Goal: Task Accomplishment & Management: Manage account settings

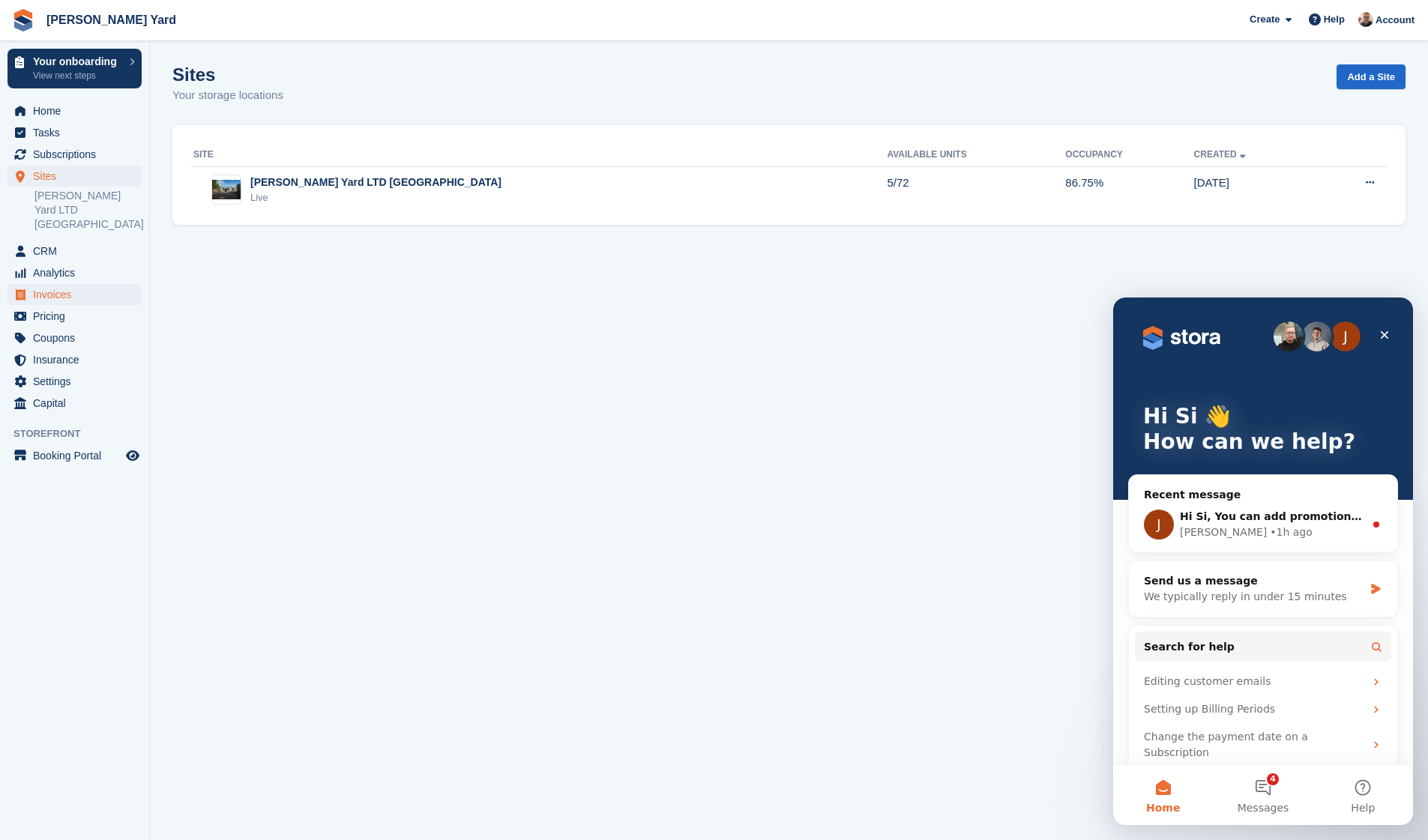
click at [67, 284] on span "Invoices" at bounding box center [78, 294] width 90 height 21
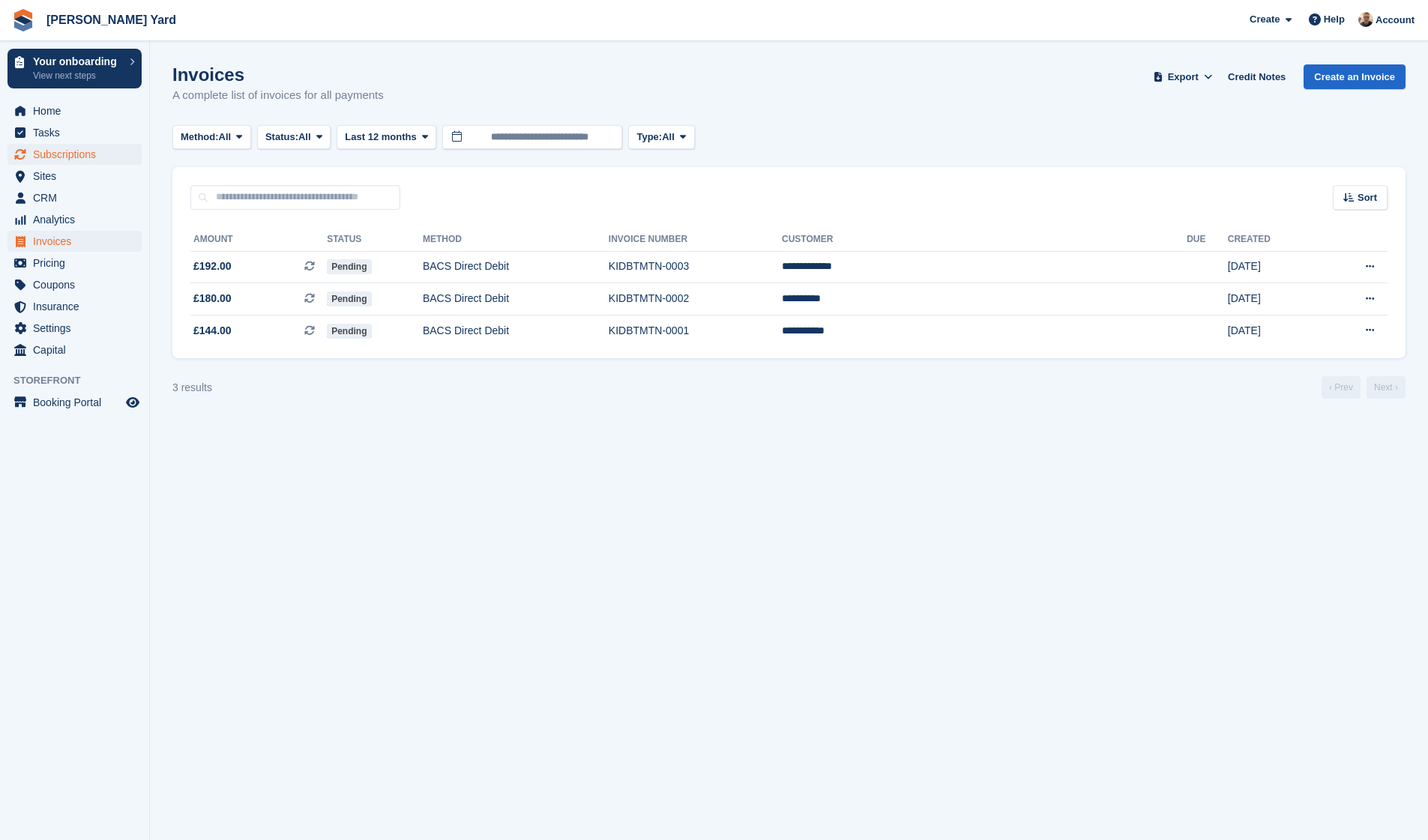
click at [65, 159] on span "Subscriptions" at bounding box center [78, 154] width 90 height 21
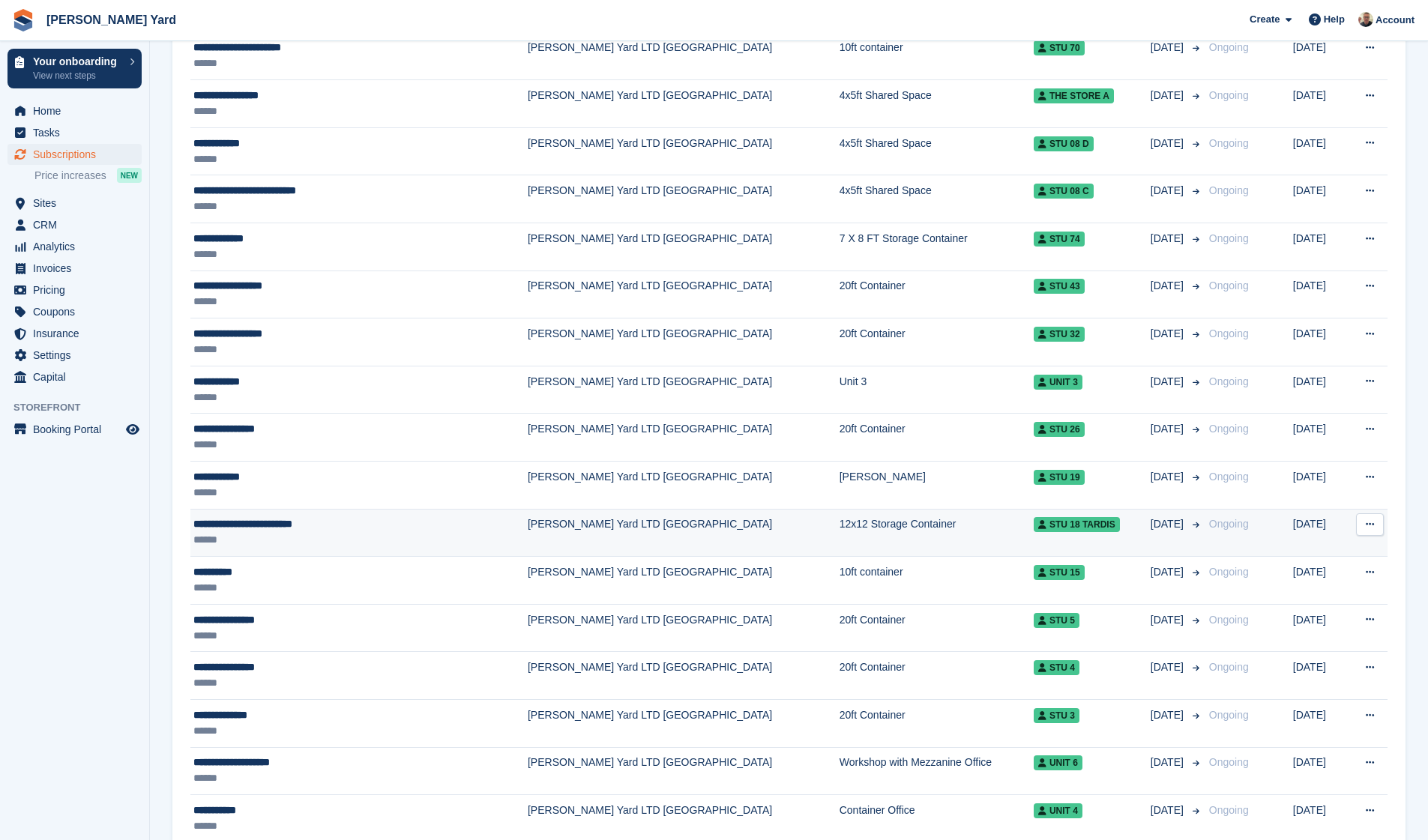
scroll to position [222, 0]
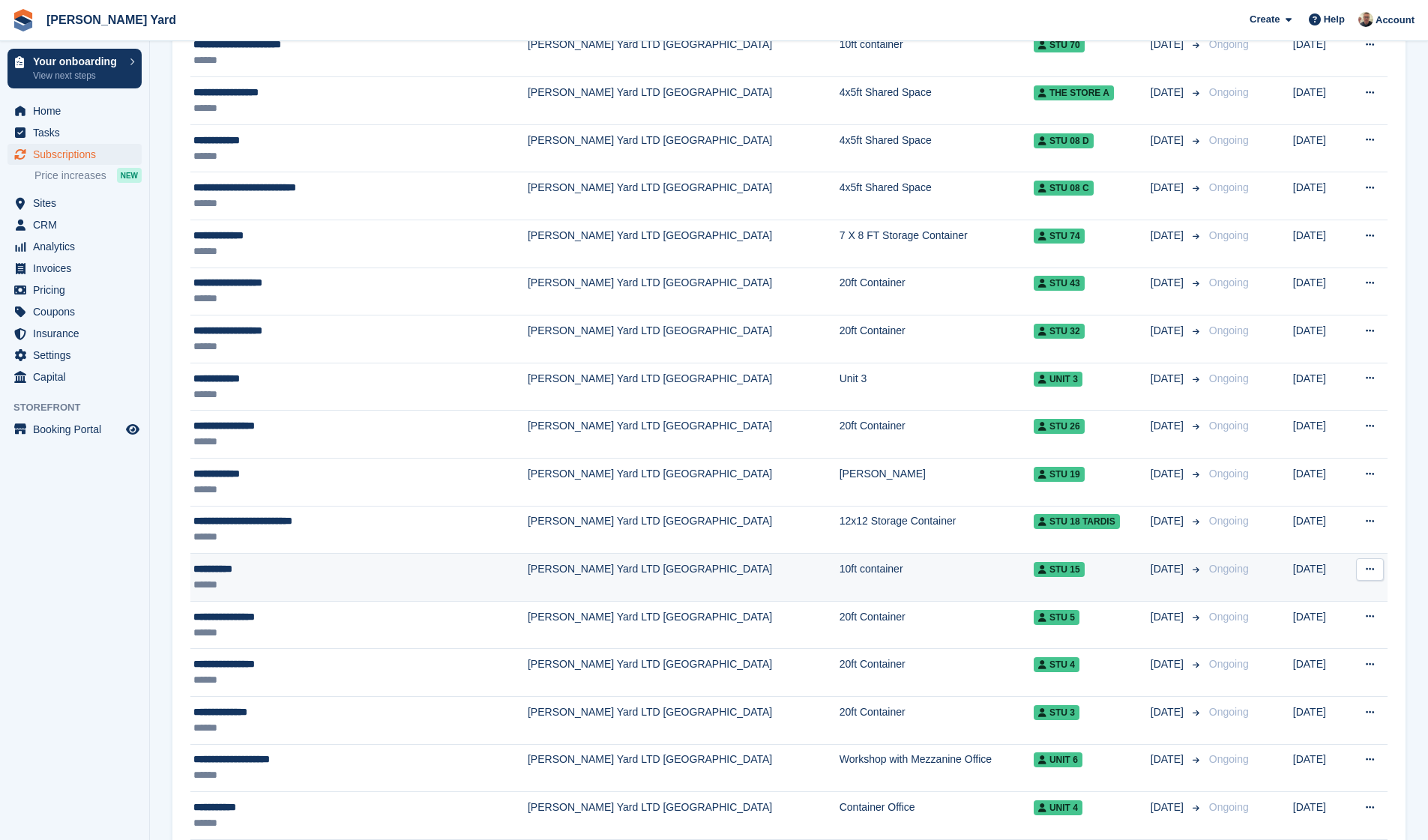
click at [918, 575] on td "10ft container" at bounding box center [936, 577] width 194 height 48
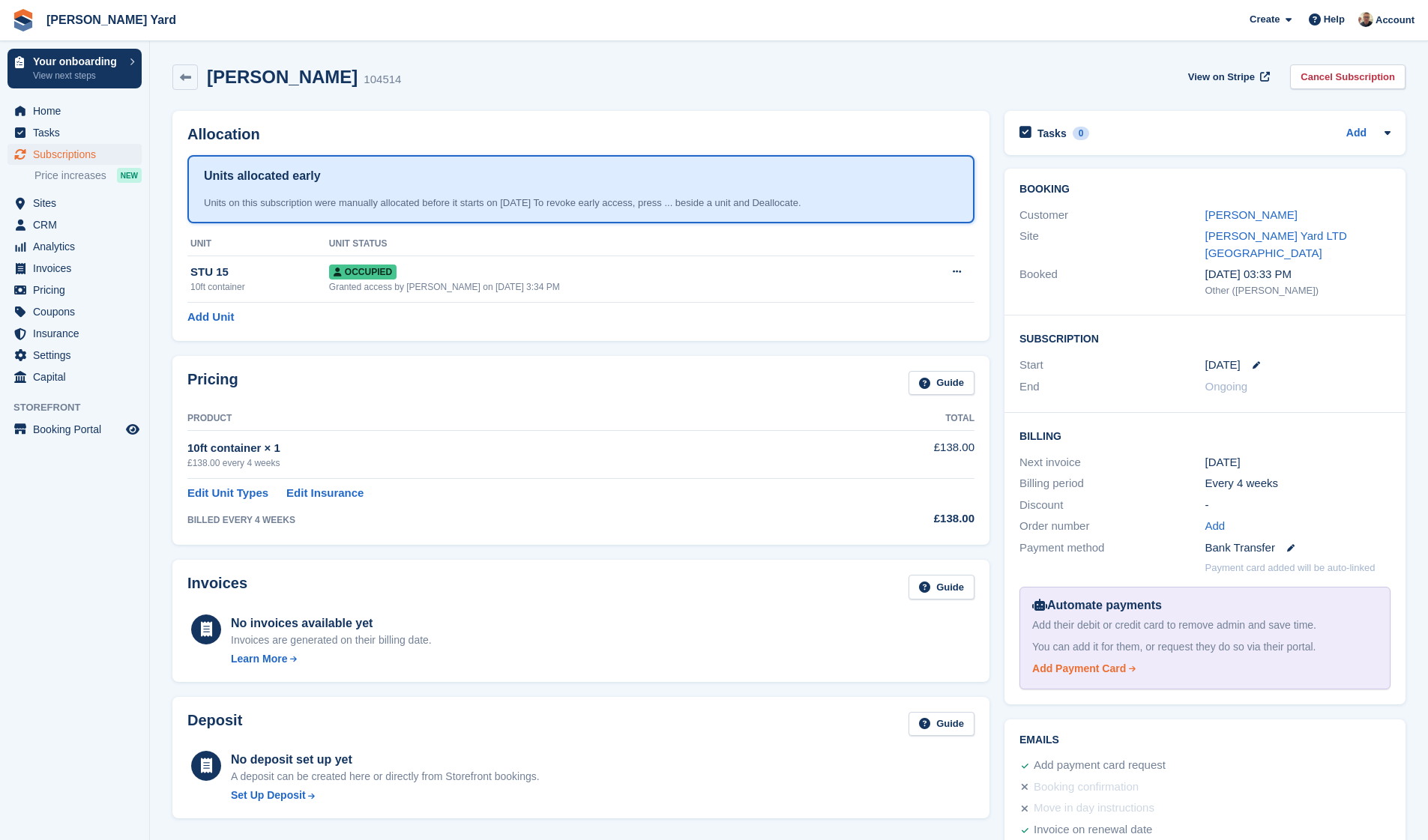
click at [1097, 661] on div "Add Payment Card" at bounding box center [1079, 669] width 94 height 16
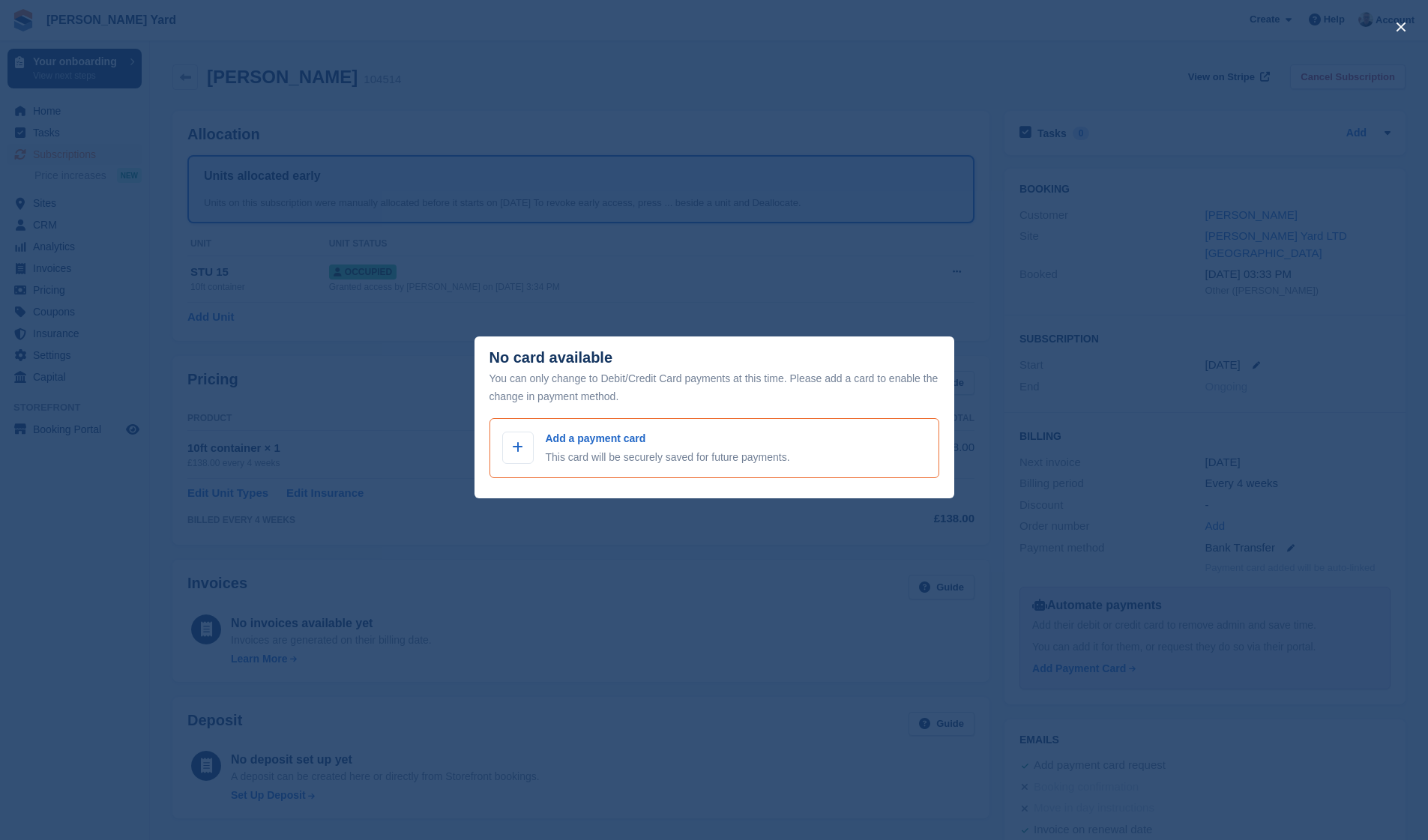
click at [596, 447] on div "Add a payment card This card will be securely saved for future payments." at bounding box center [667, 448] width 244 height 35
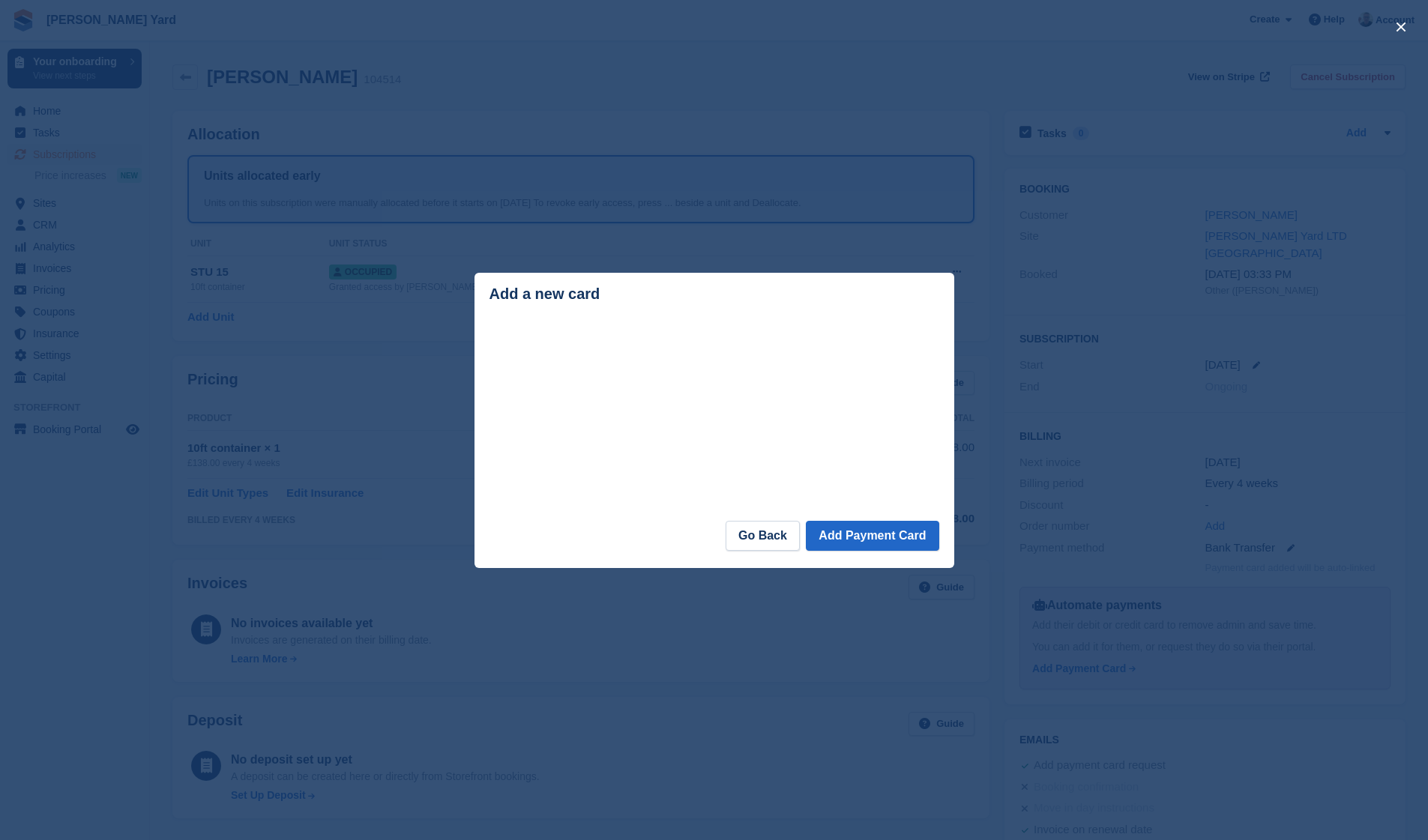
click at [628, 679] on div "close" at bounding box center [714, 420] width 1428 height 840
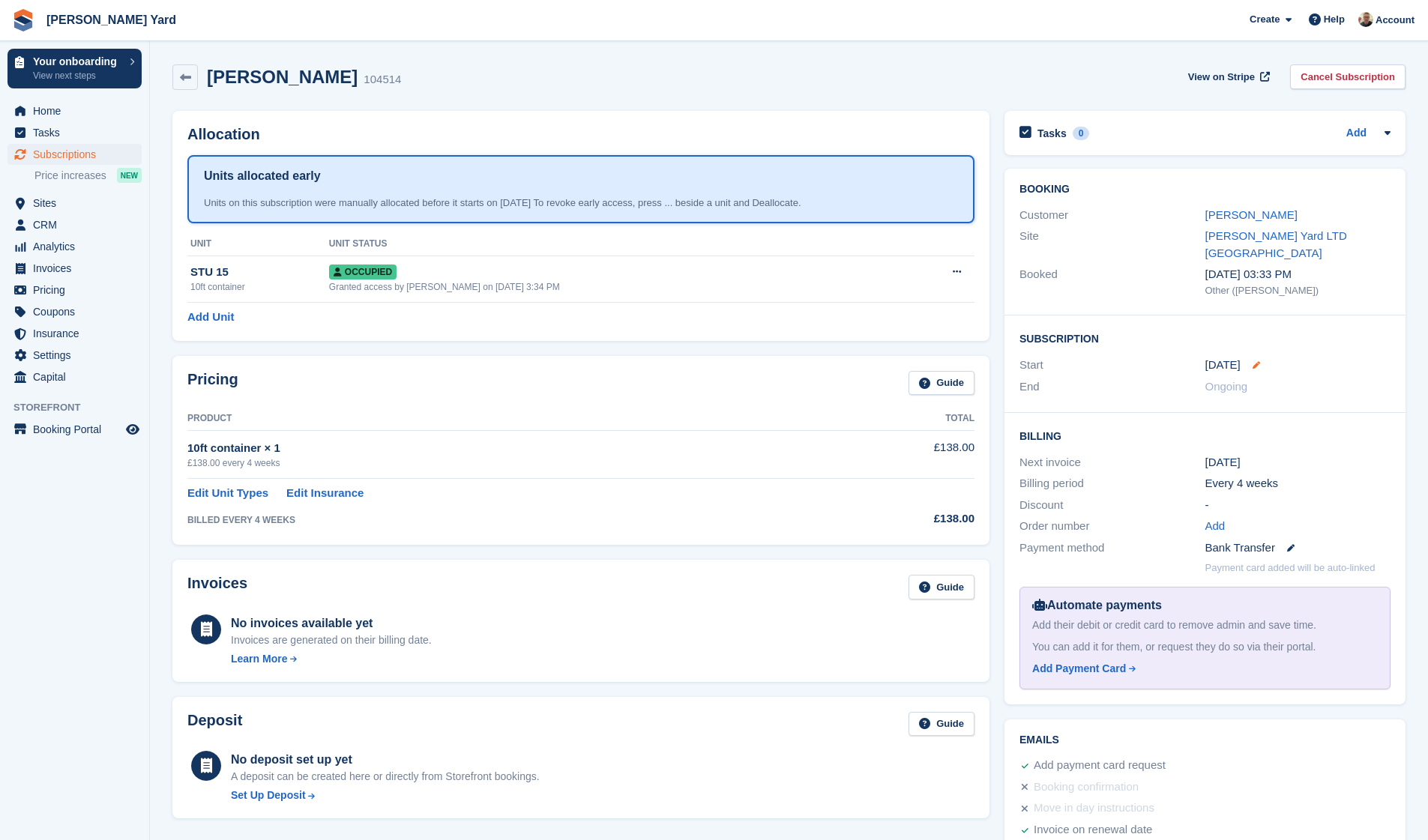
click at [1253, 361] on icon at bounding box center [1257, 365] width 8 height 8
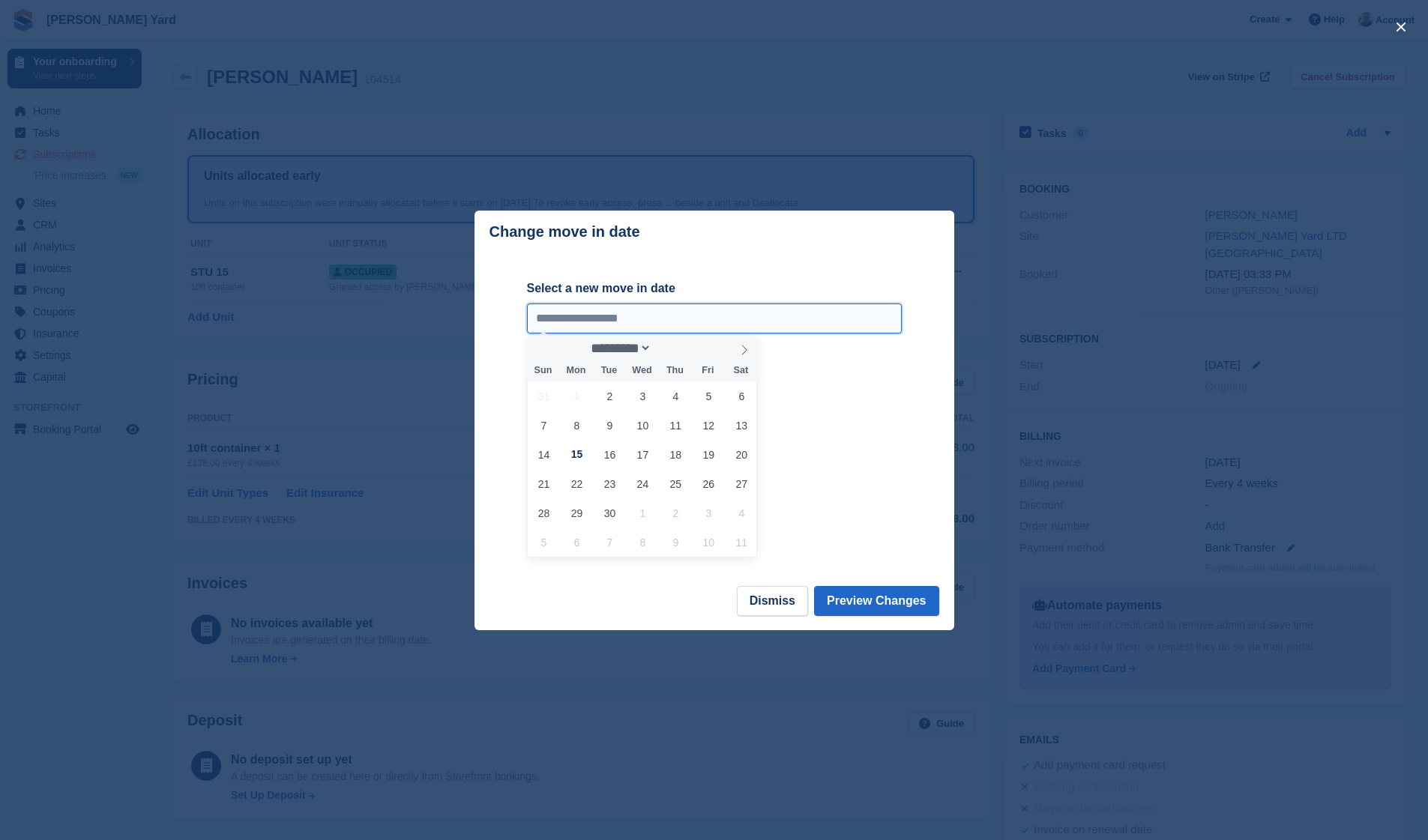
click at [628, 317] on input "**********" at bounding box center [714, 318] width 375 height 30
click at [545, 320] on input "**********" at bounding box center [714, 318] width 375 height 30
click at [792, 596] on button "Dismiss" at bounding box center [773, 601] width 72 height 30
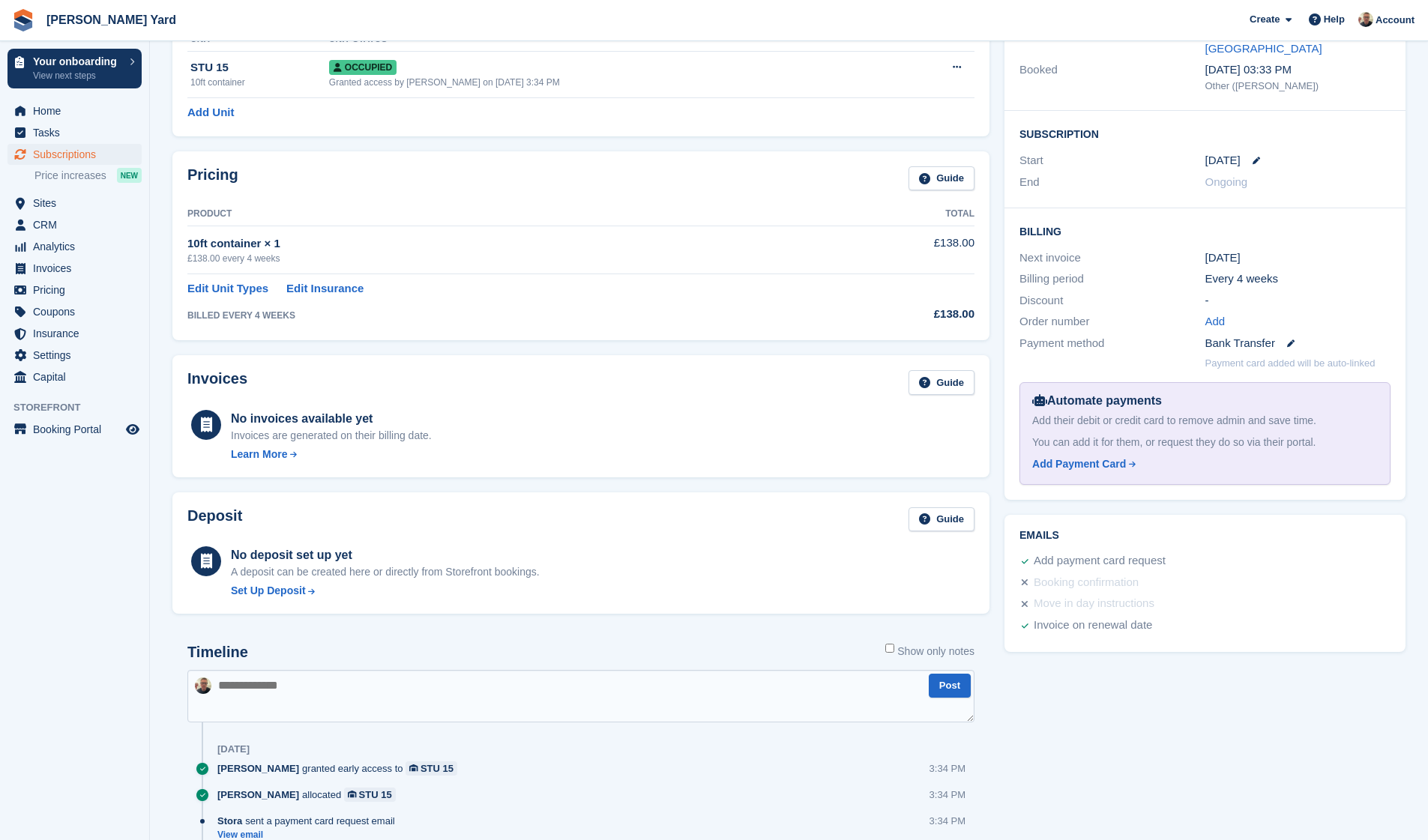
scroll to position [217, 0]
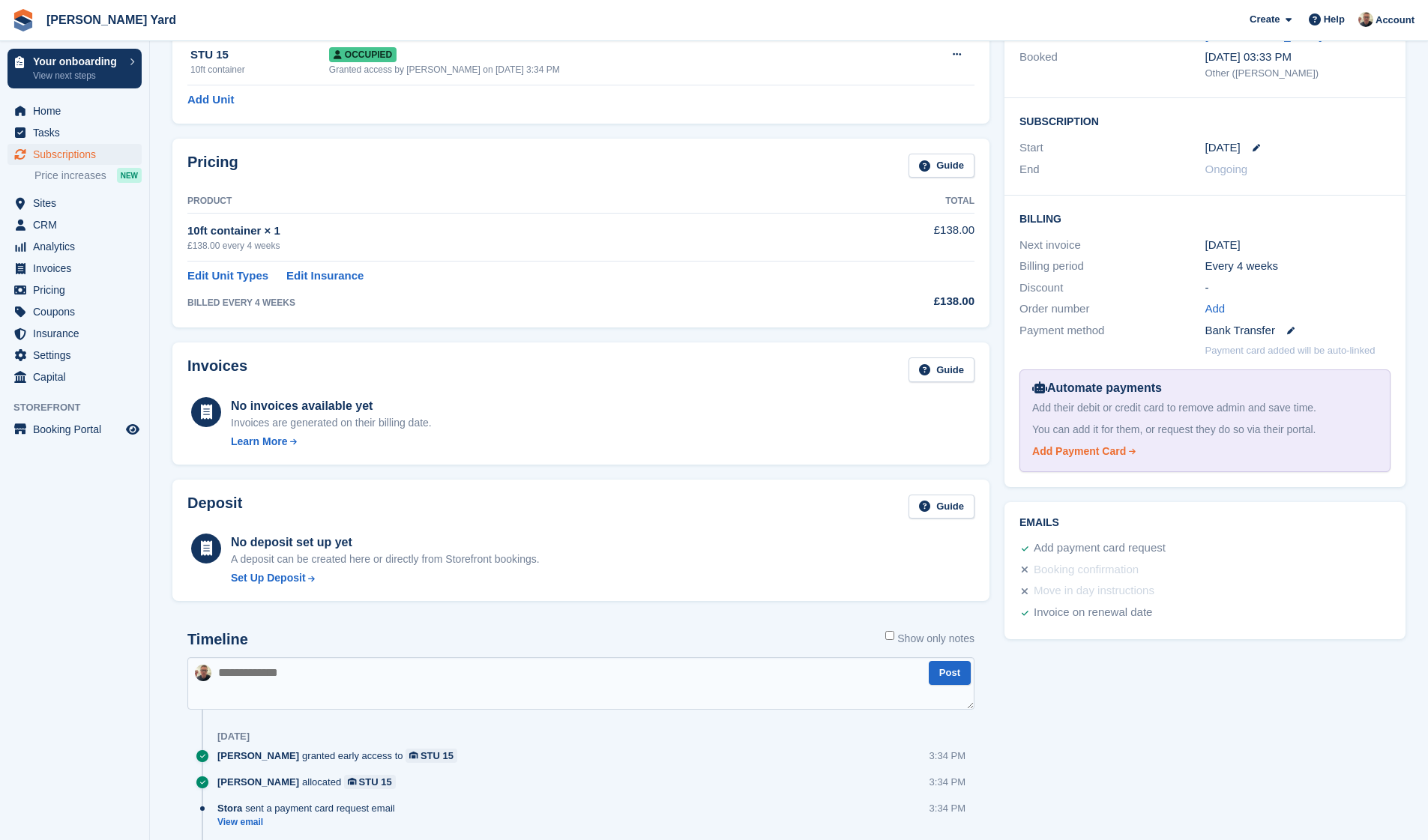
click at [1080, 444] on div "Add Payment Card" at bounding box center [1079, 452] width 94 height 16
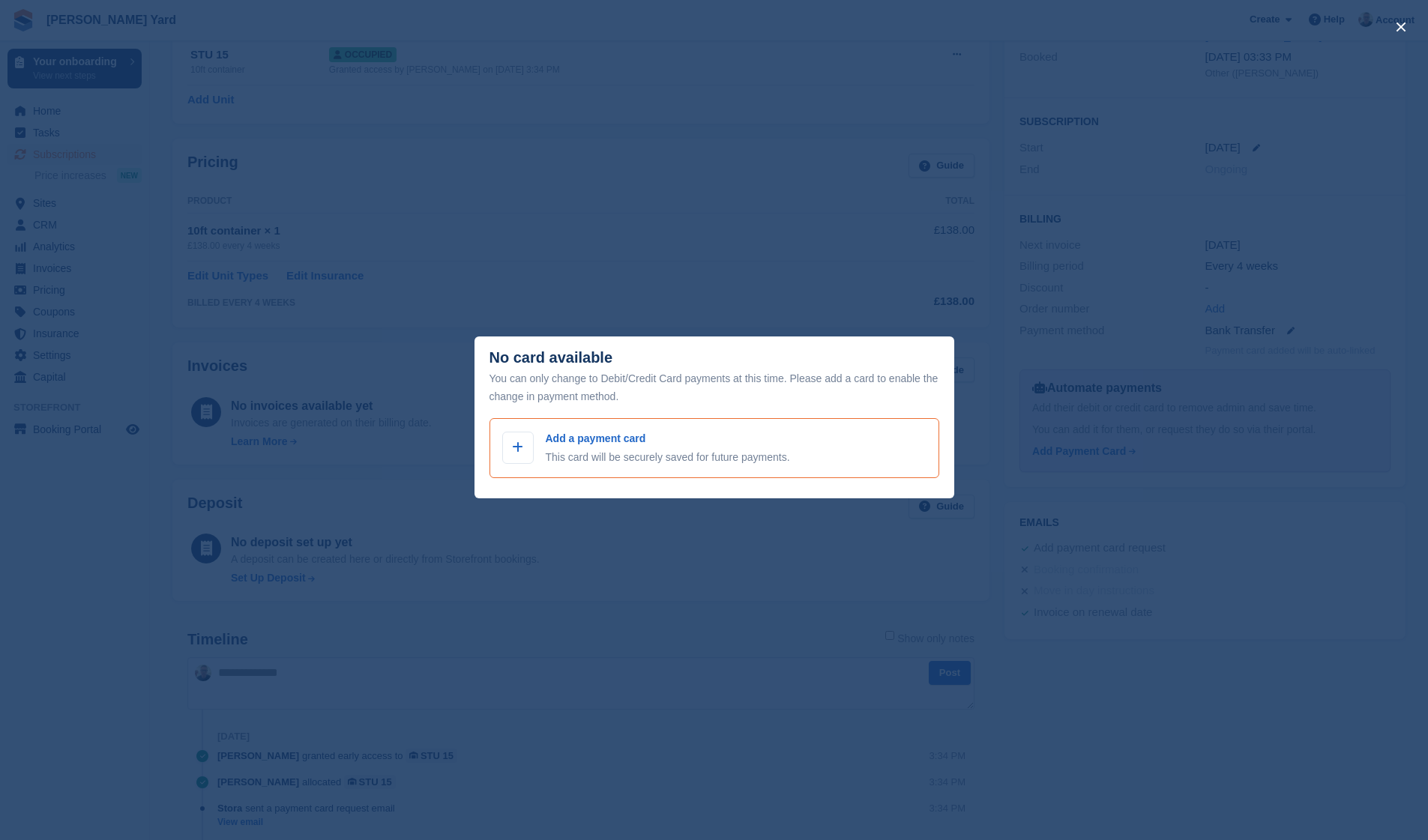
click at [540, 455] on div "Add a payment card This card will be securely saved for future payments." at bounding box center [715, 448] width 424 height 35
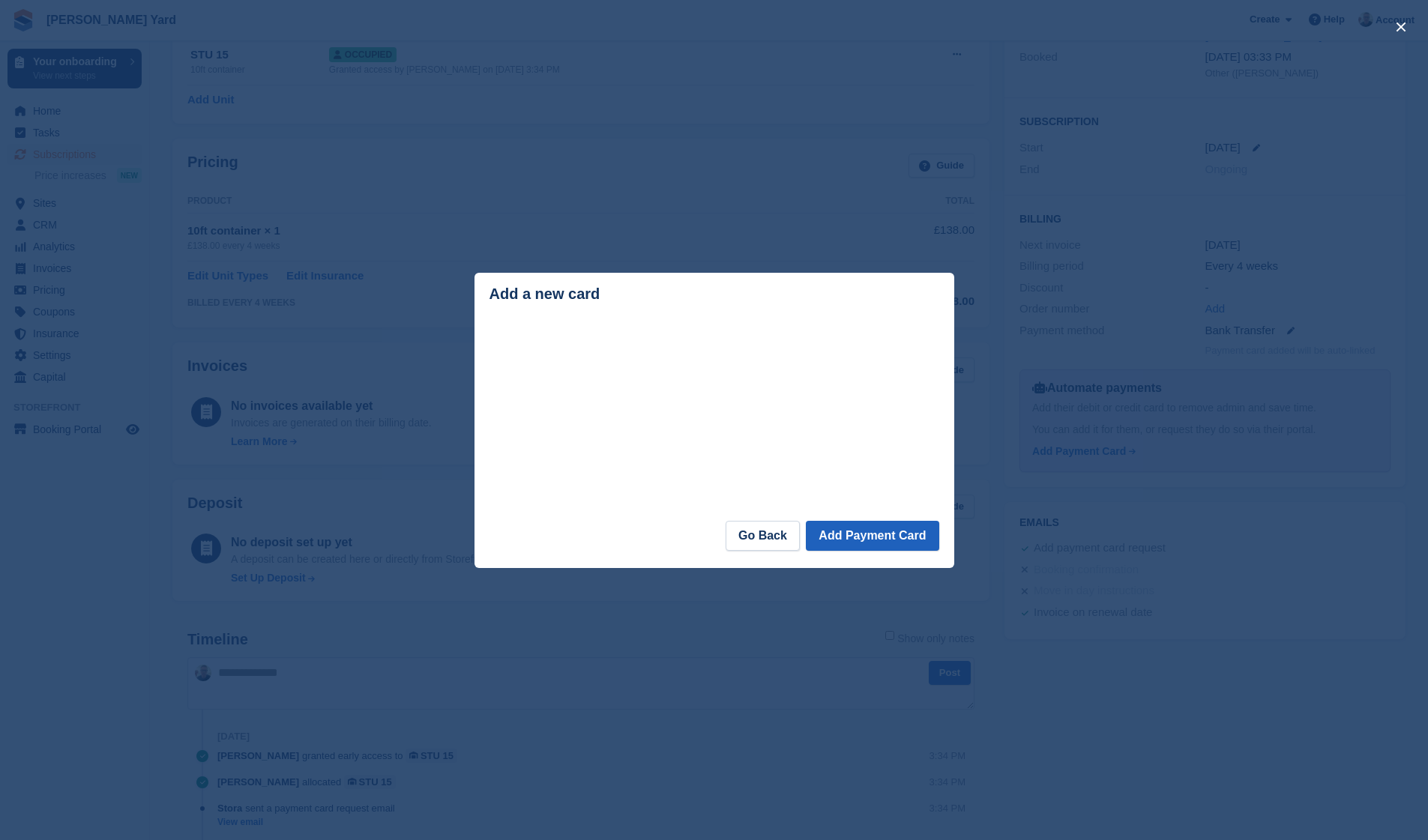
click at [838, 526] on button "Add Payment Card" at bounding box center [871, 535] width 132 height 30
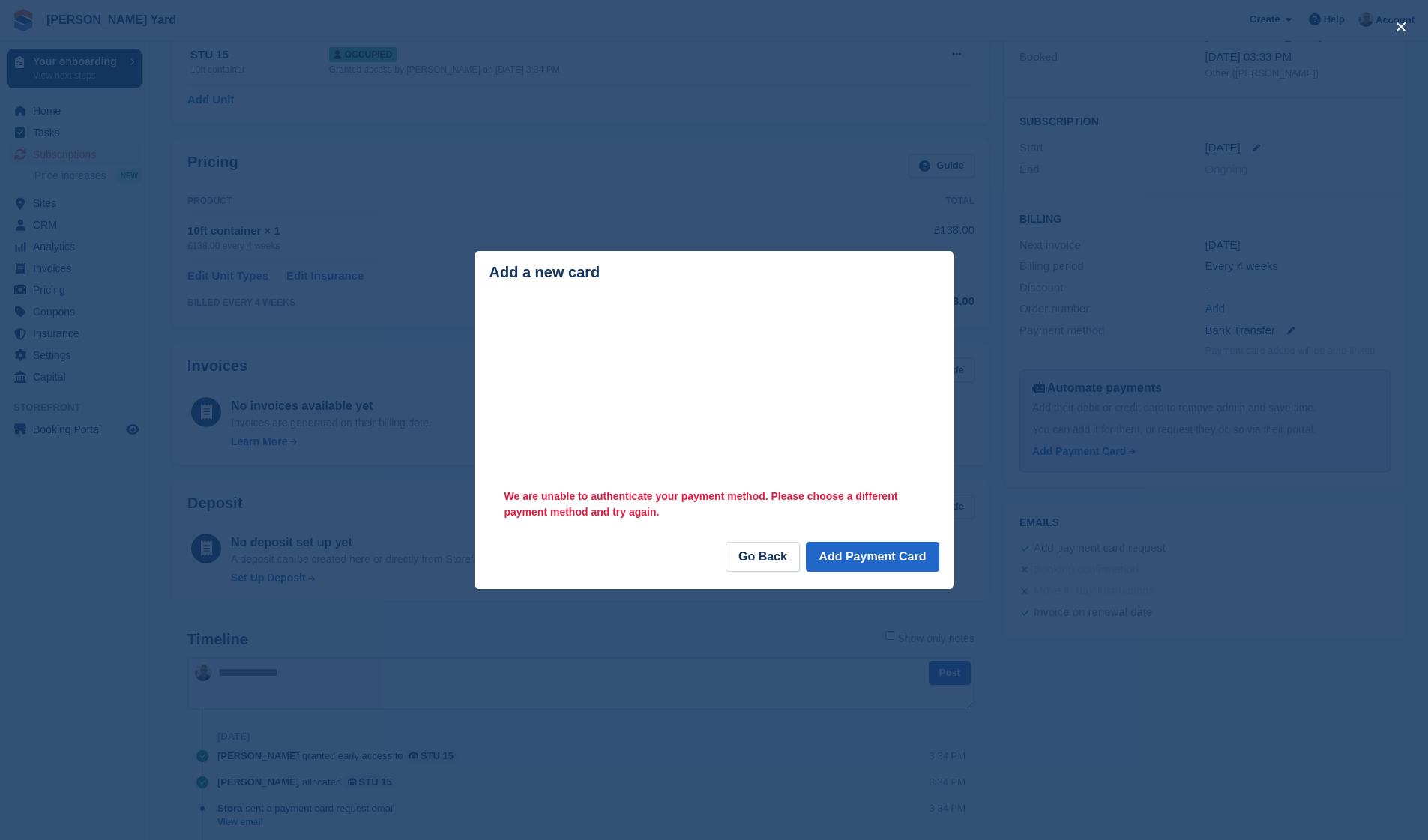
click at [691, 189] on div "close" at bounding box center [714, 420] width 1428 height 840
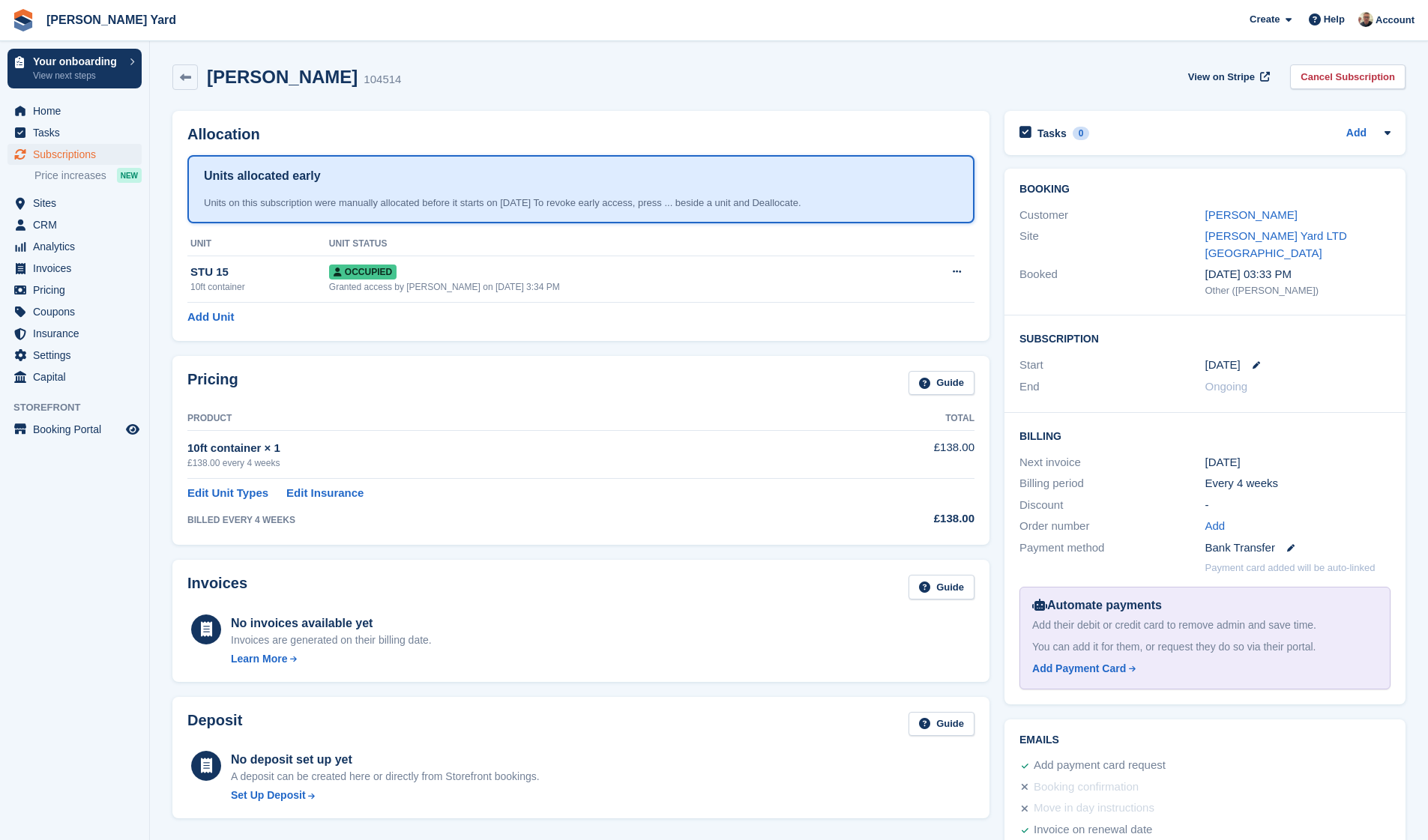
scroll to position [0, 0]
click at [257, 79] on h2 "[PERSON_NAME]" at bounding box center [282, 77] width 150 height 20
click at [52, 229] on span "CRM" at bounding box center [78, 224] width 90 height 21
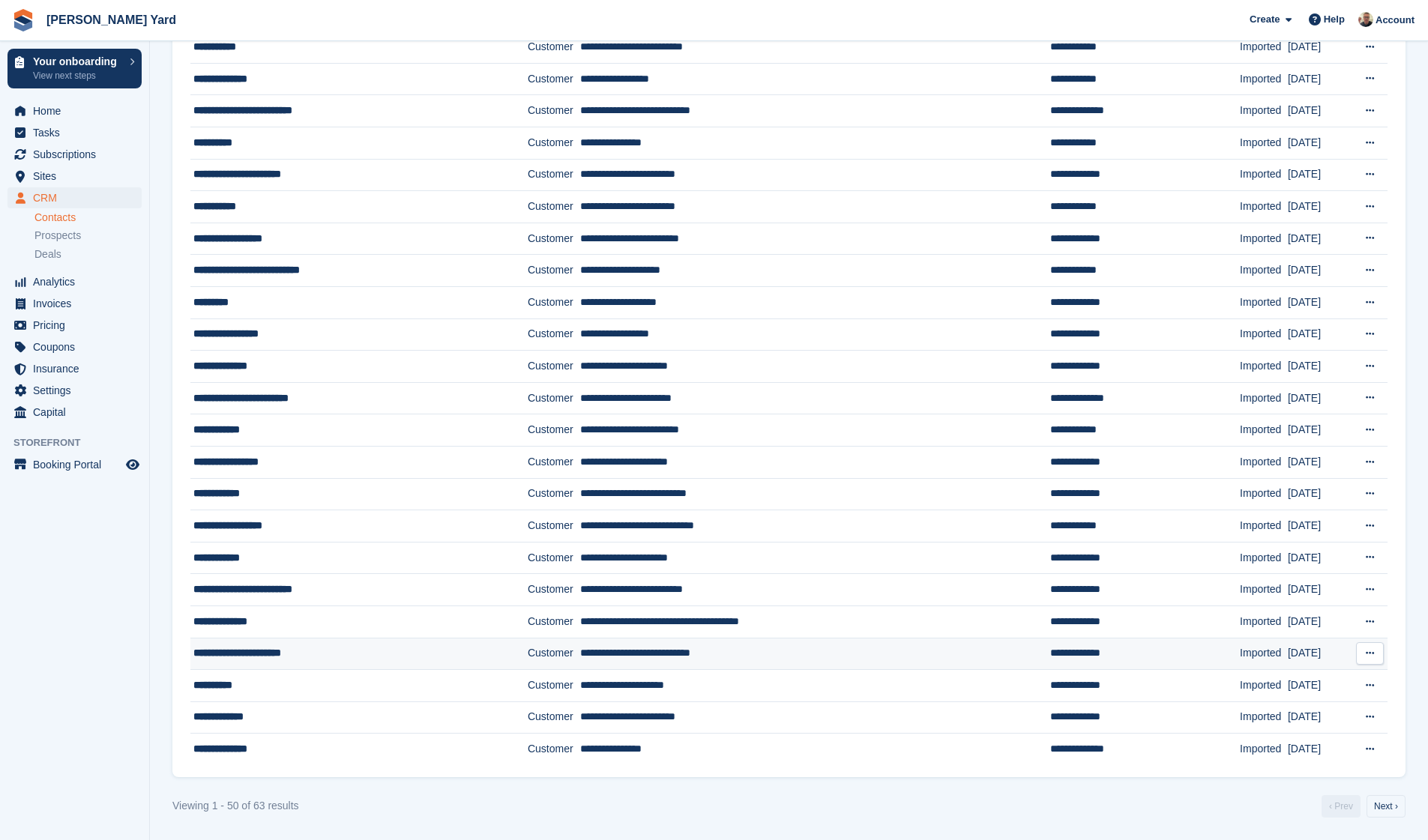
scroll to position [1024, 0]
click at [241, 688] on div "**********" at bounding box center [338, 686] width 289 height 16
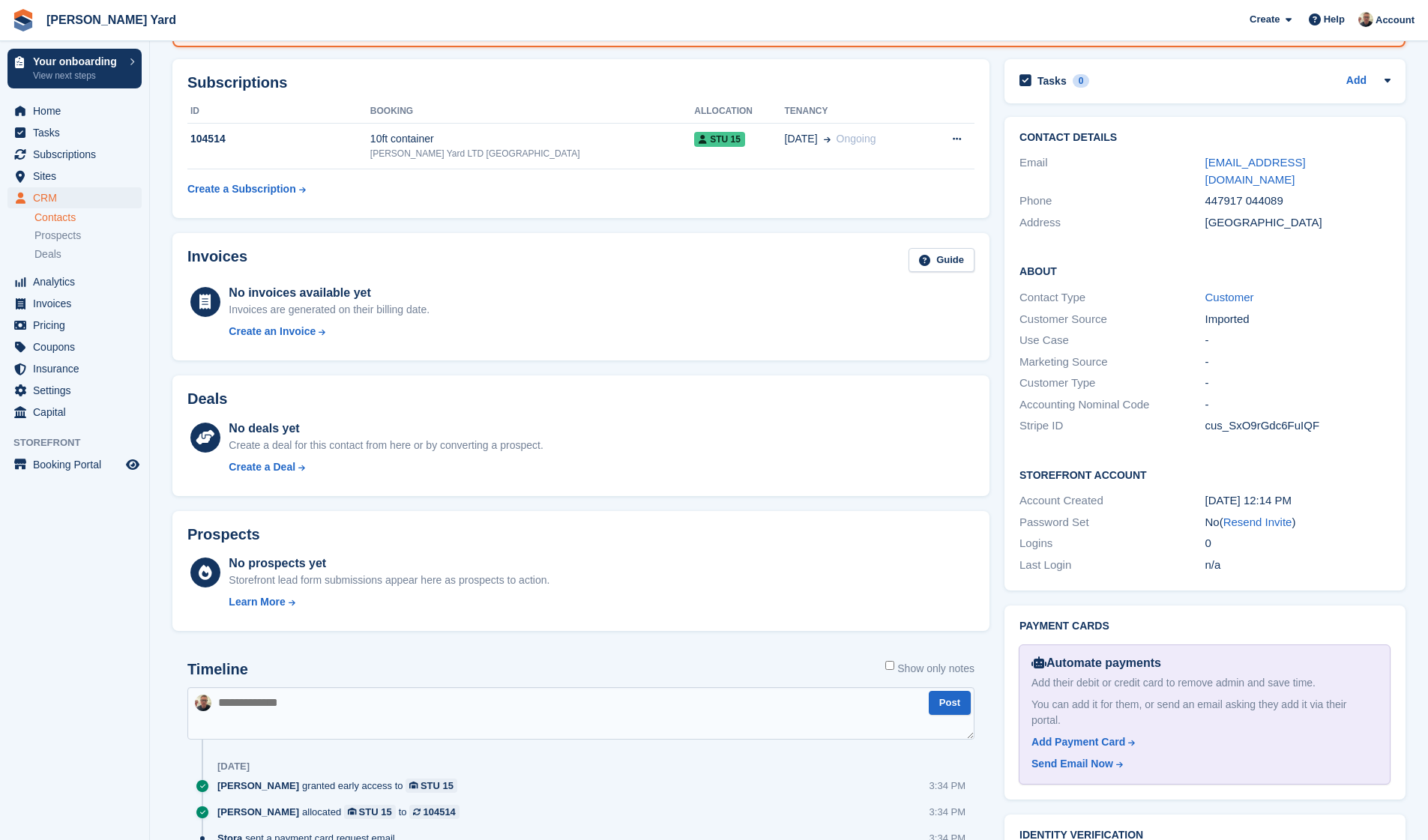
scroll to position [192, 0]
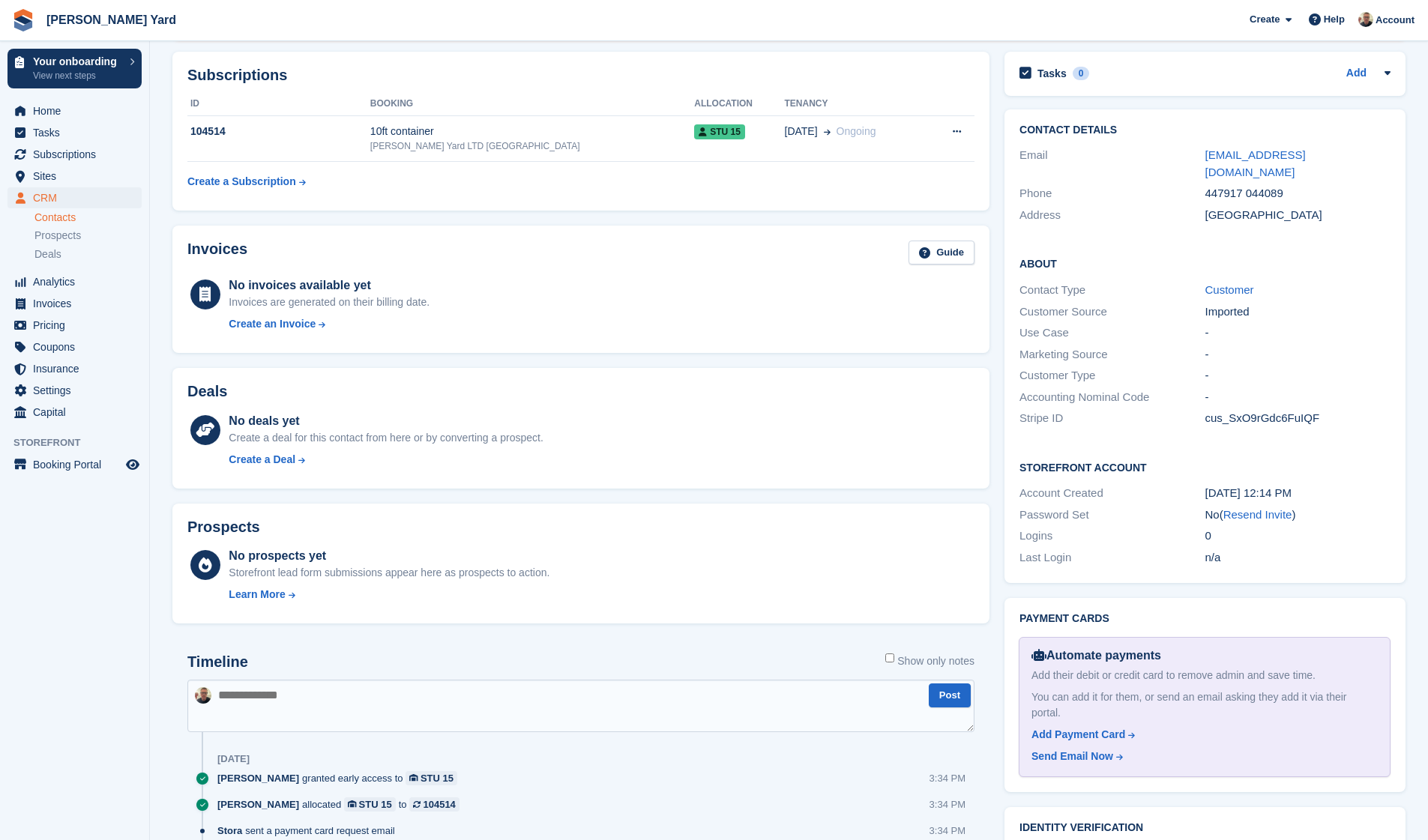
click at [1280, 185] on div "447917 044089" at bounding box center [1299, 193] width 185 height 17
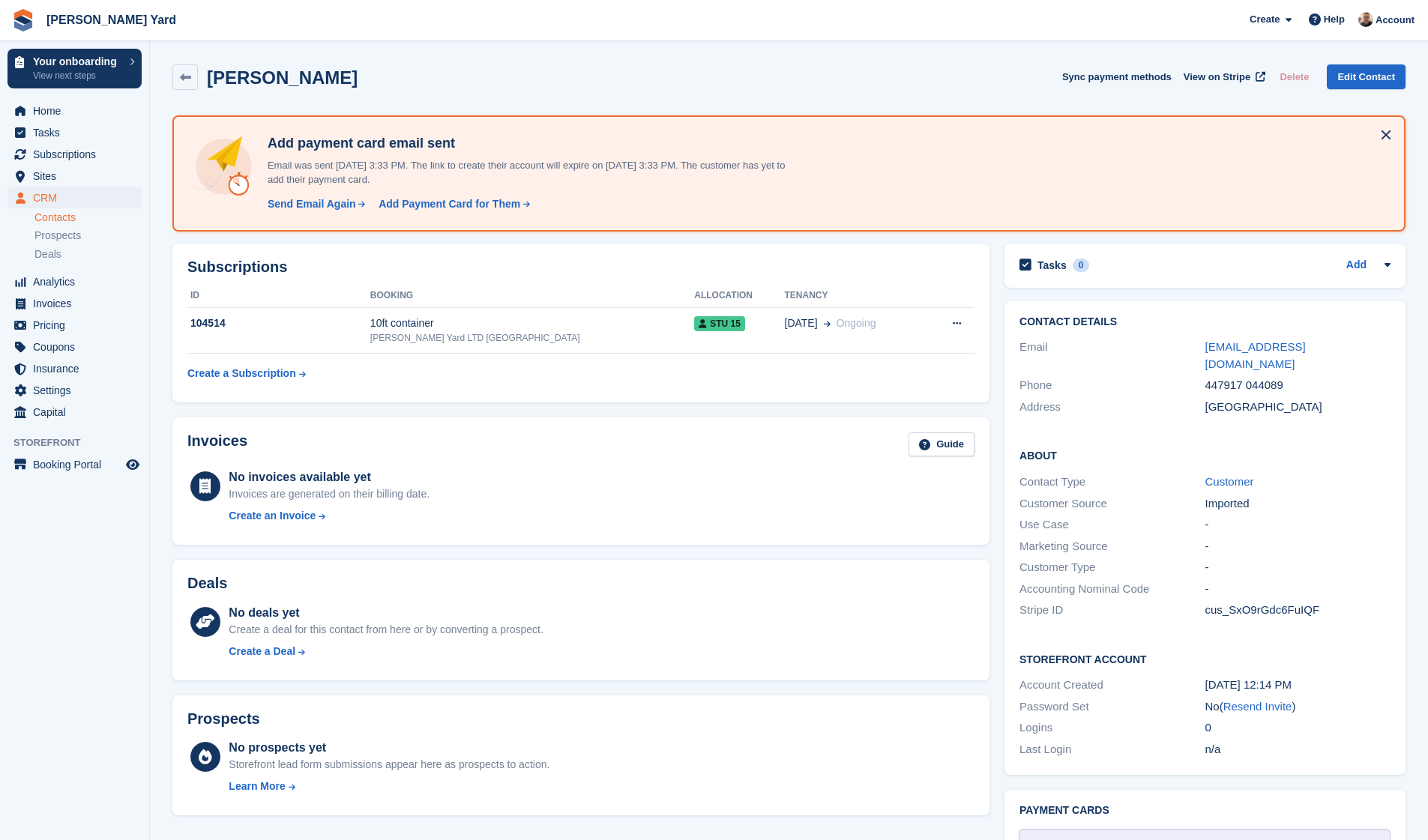
scroll to position [0, 0]
click at [1283, 377] on div "447917 044089" at bounding box center [1299, 385] width 185 height 17
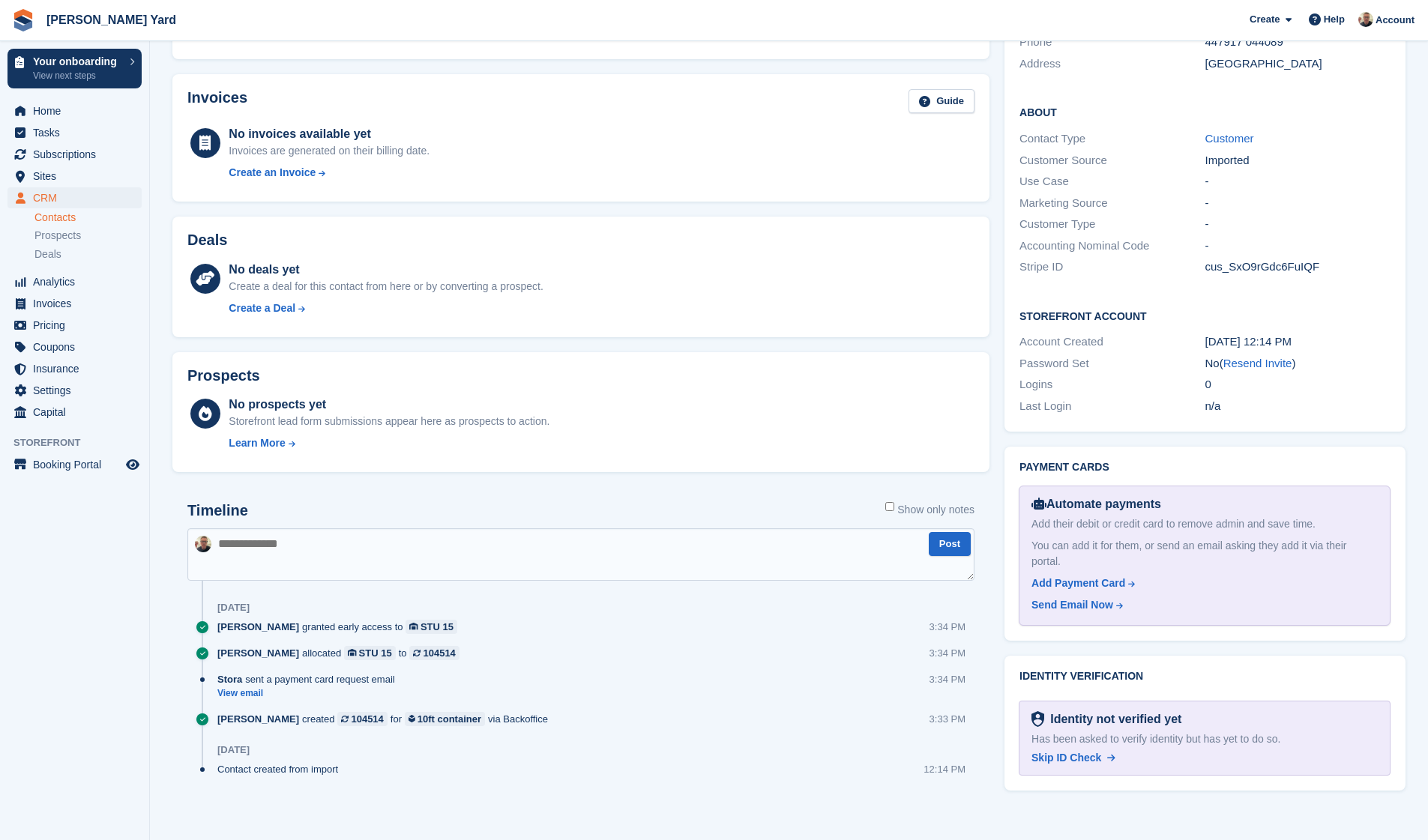
scroll to position [342, 0]
click at [1078, 598] on div "Send Email Now" at bounding box center [1072, 606] width 82 height 16
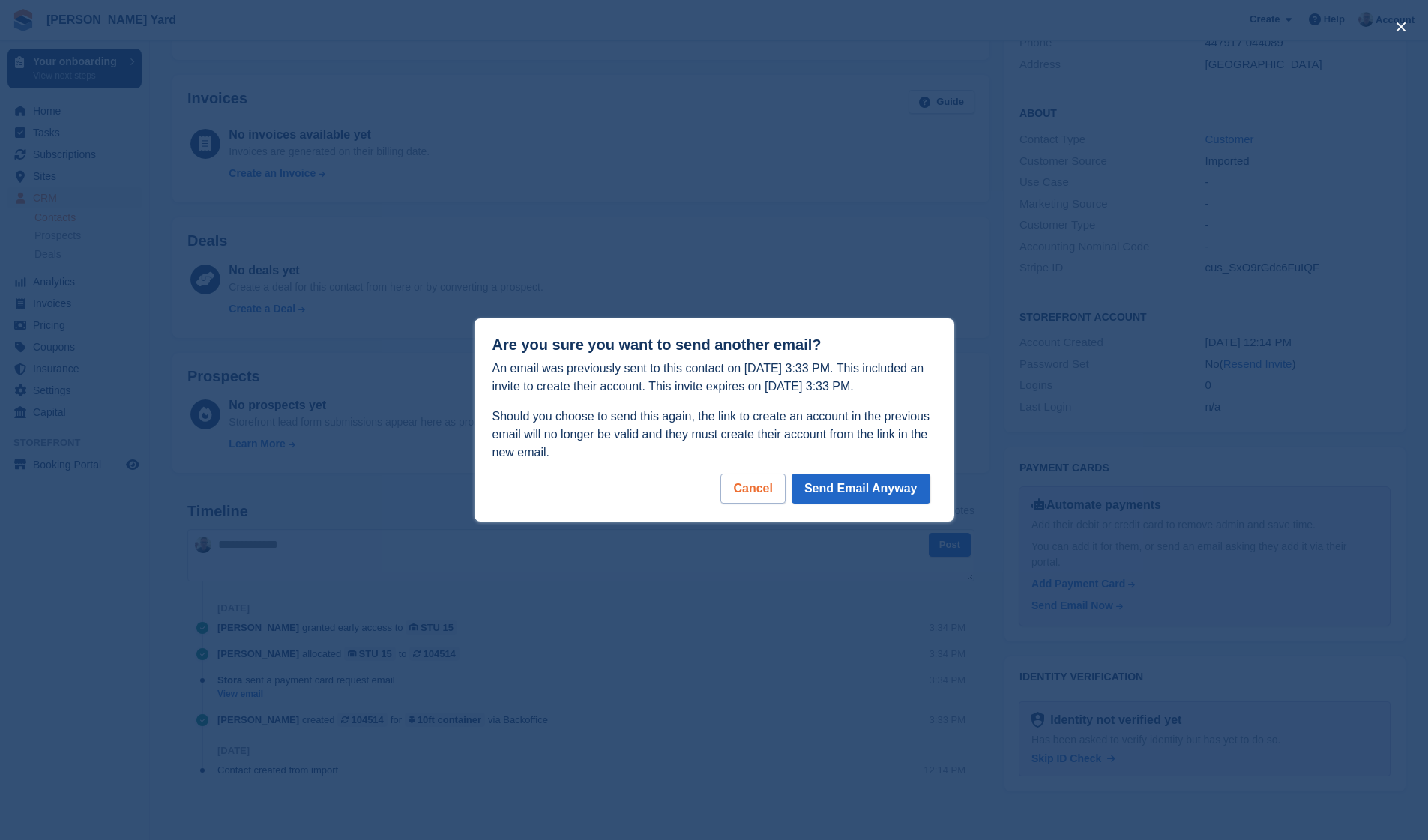
click at [756, 500] on div "Cancel" at bounding box center [753, 489] width 65 height 30
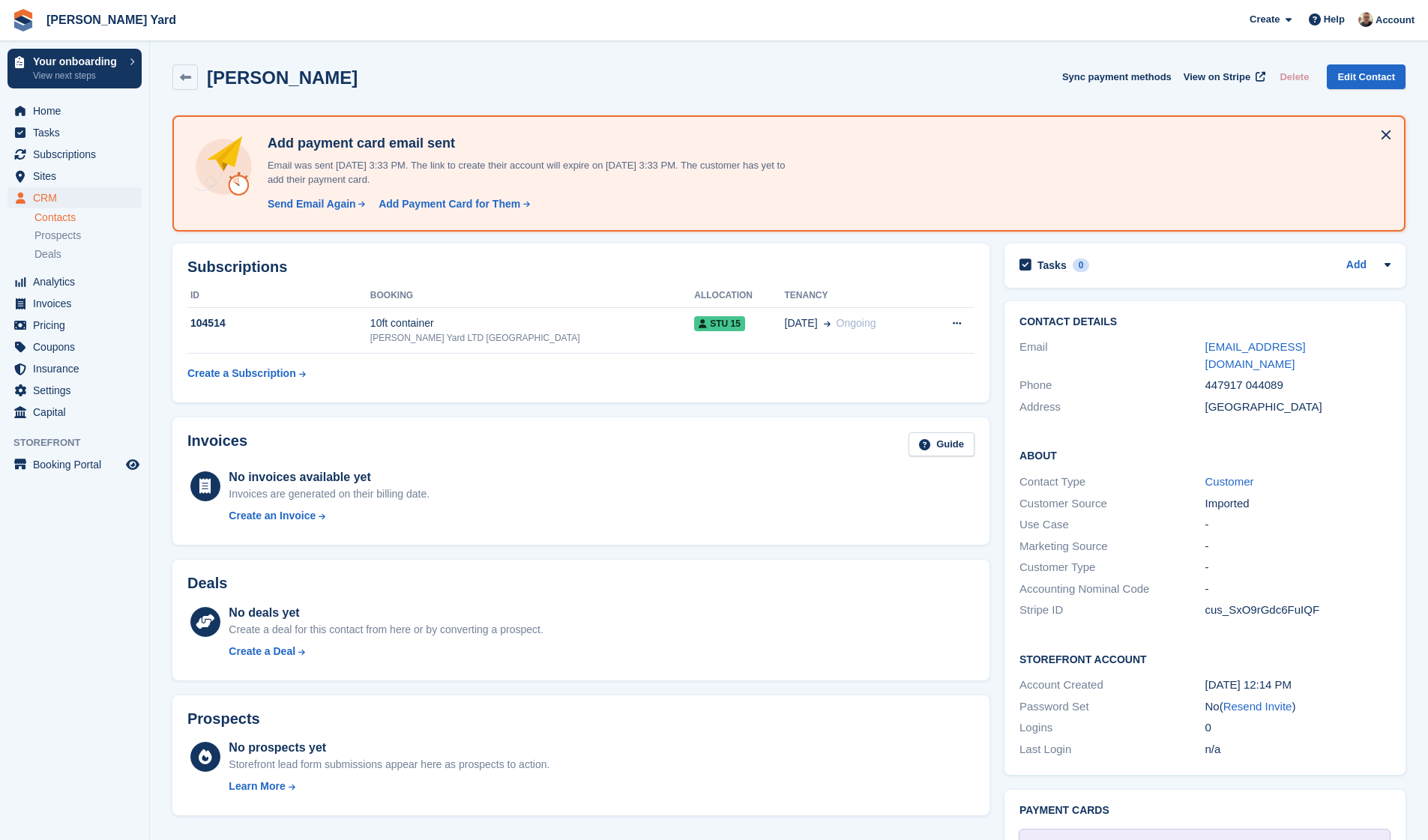
scroll to position [0, 0]
click at [1375, 69] on link "Edit Contact" at bounding box center [1366, 77] width 79 height 25
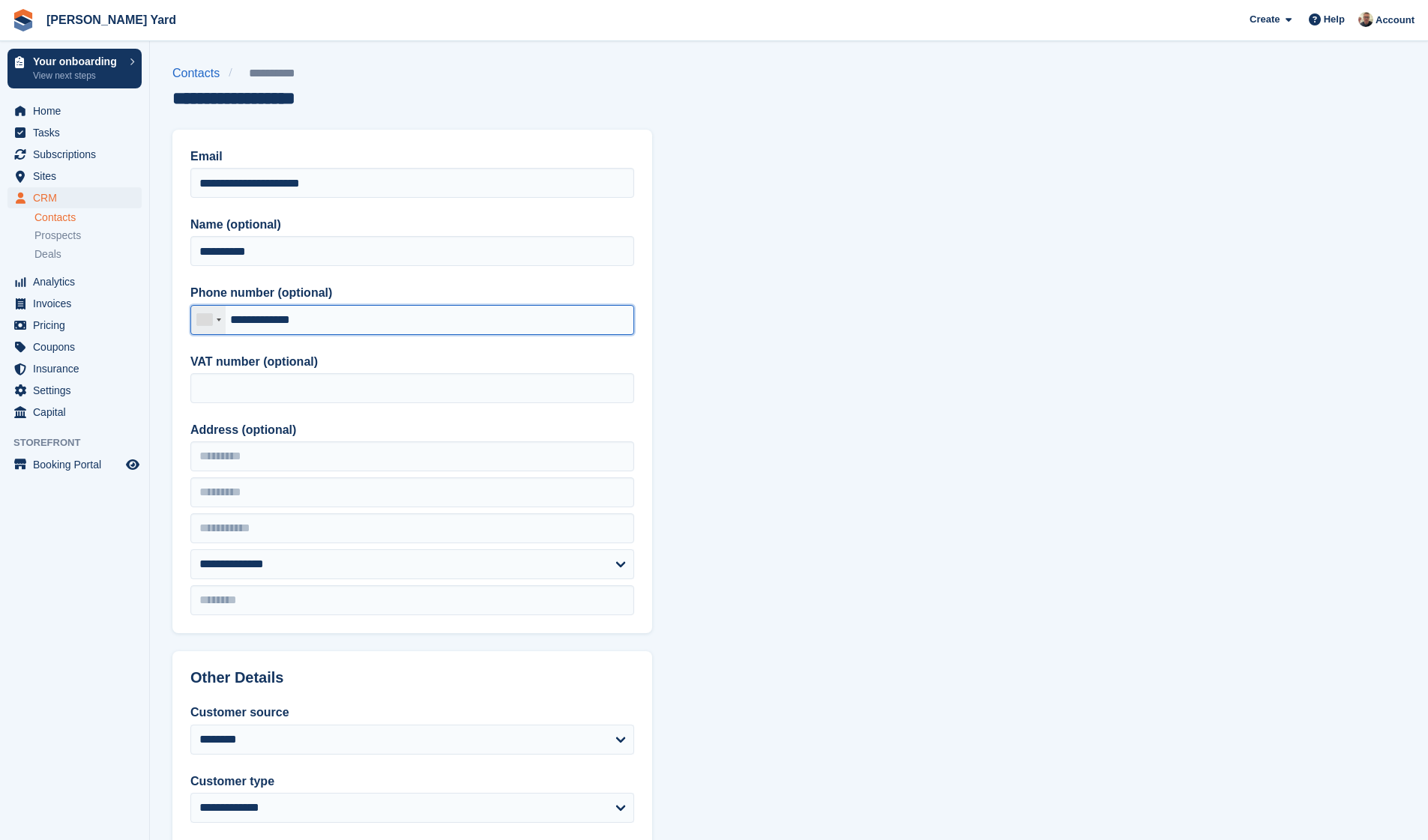
drag, startPoint x: 350, startPoint y: 325, endPoint x: 199, endPoint y: 326, distance: 151.0
drag, startPoint x: 388, startPoint y: 323, endPoint x: 199, endPoint y: 315, distance: 189.2
click at [199, 315] on div "United Kingdom +44 Afghanistan (‫افغانستان‬‎) +93 Albania (Shqipëri) +355 Alger…" at bounding box center [412, 319] width 444 height 30
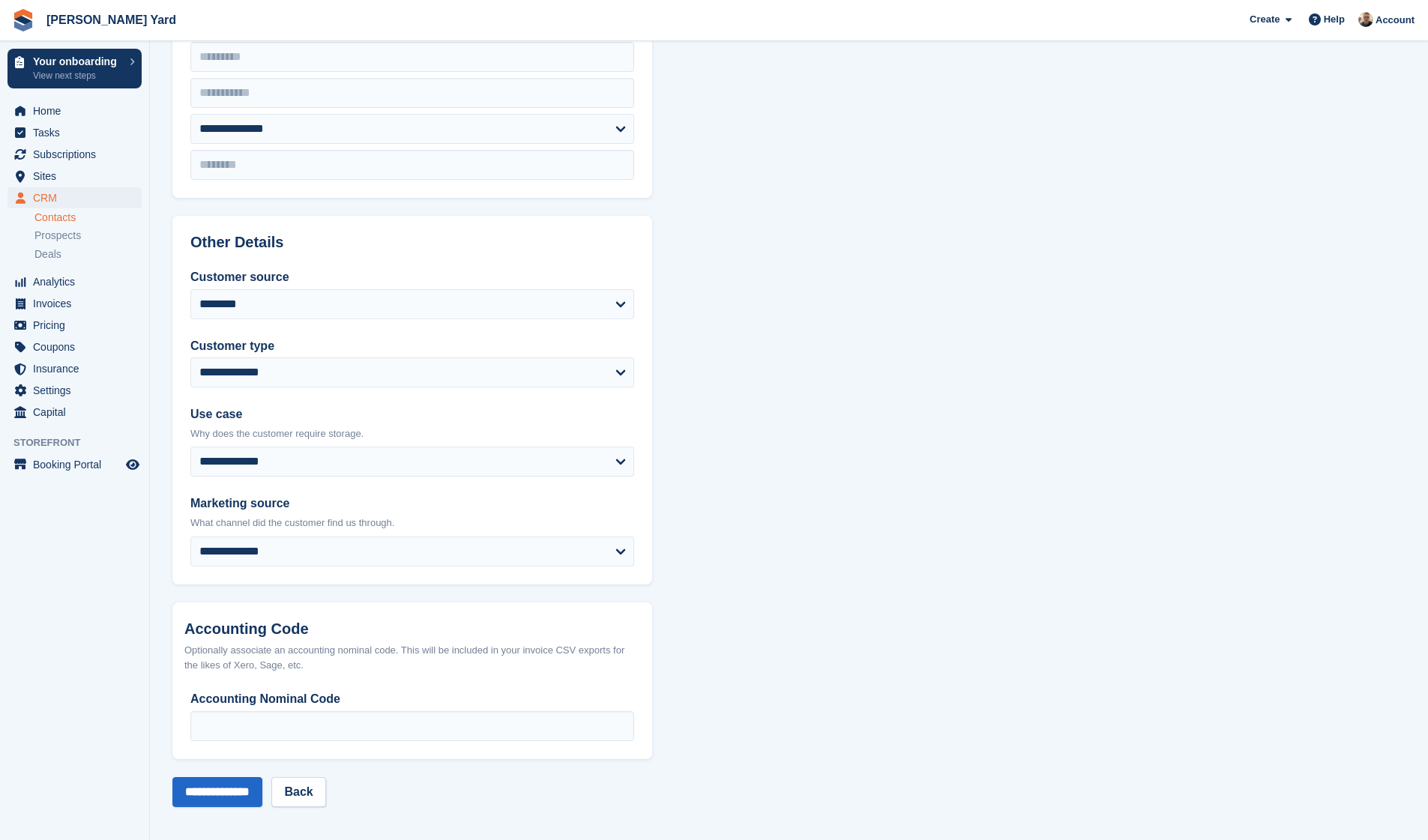
scroll to position [435, 0]
type input "**********"
click at [217, 790] on input "**********" at bounding box center [217, 793] width 90 height 30
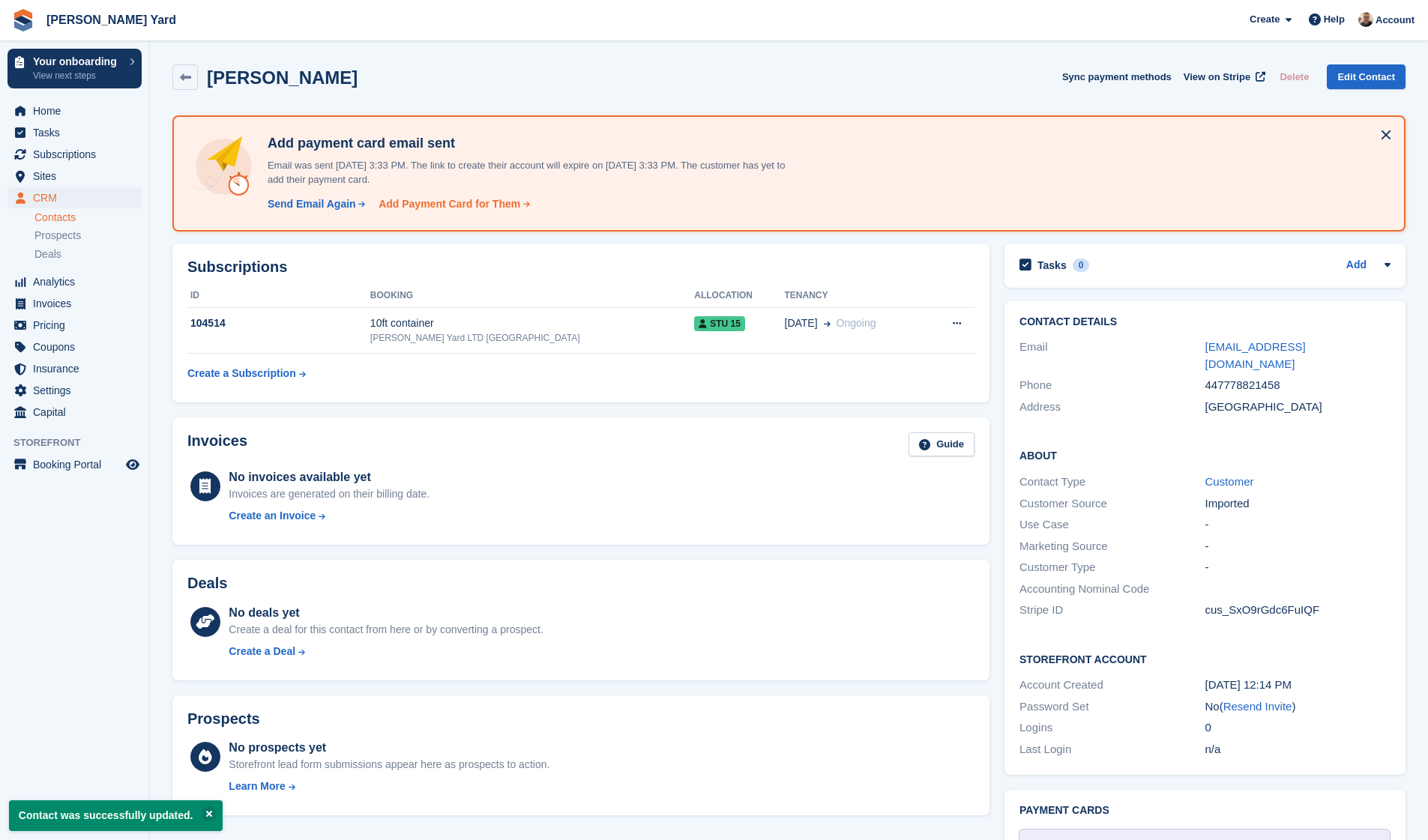
click at [411, 199] on div "Add Payment Card for Them" at bounding box center [449, 204] width 141 height 16
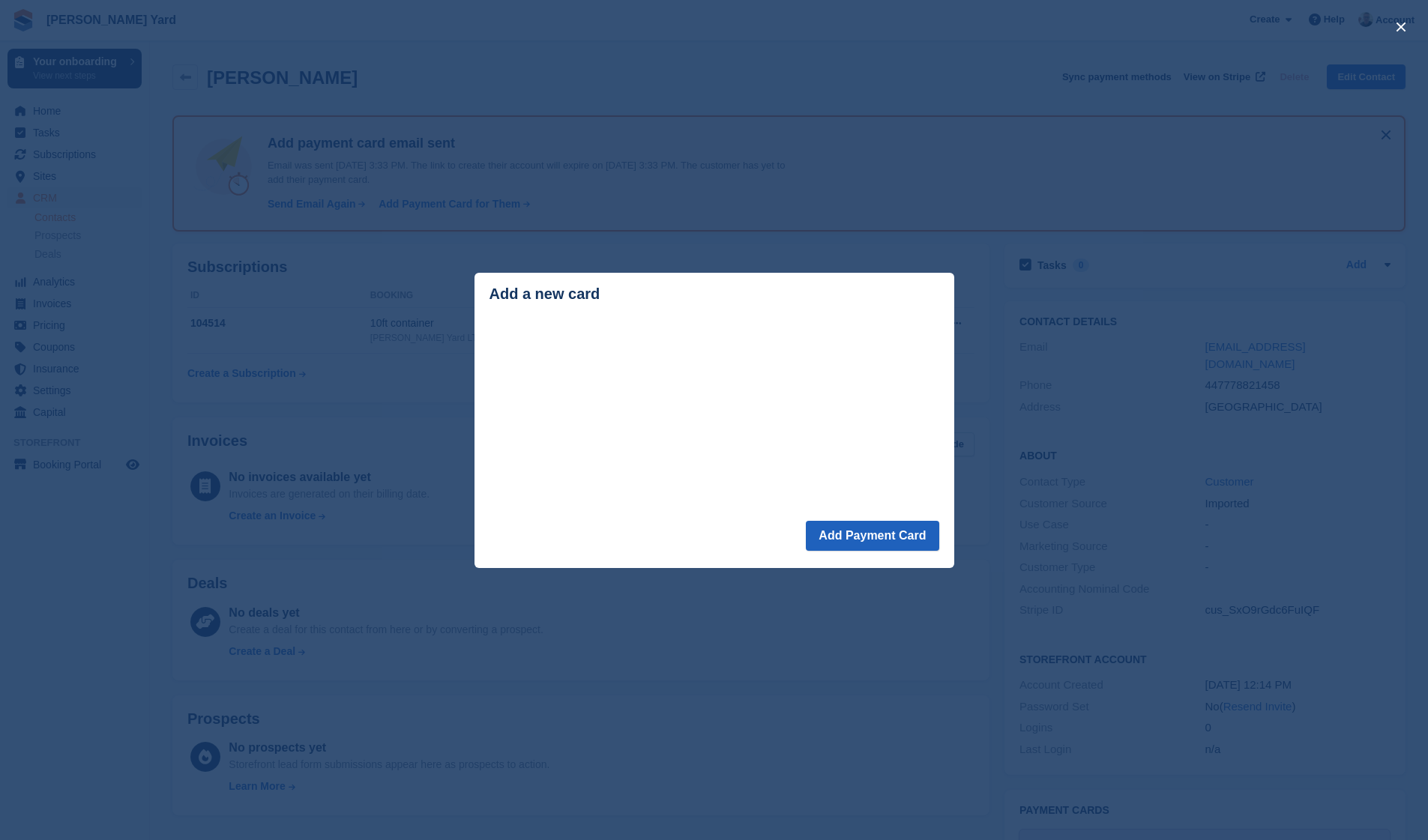
click at [838, 539] on button "Add Payment Card" at bounding box center [871, 535] width 132 height 30
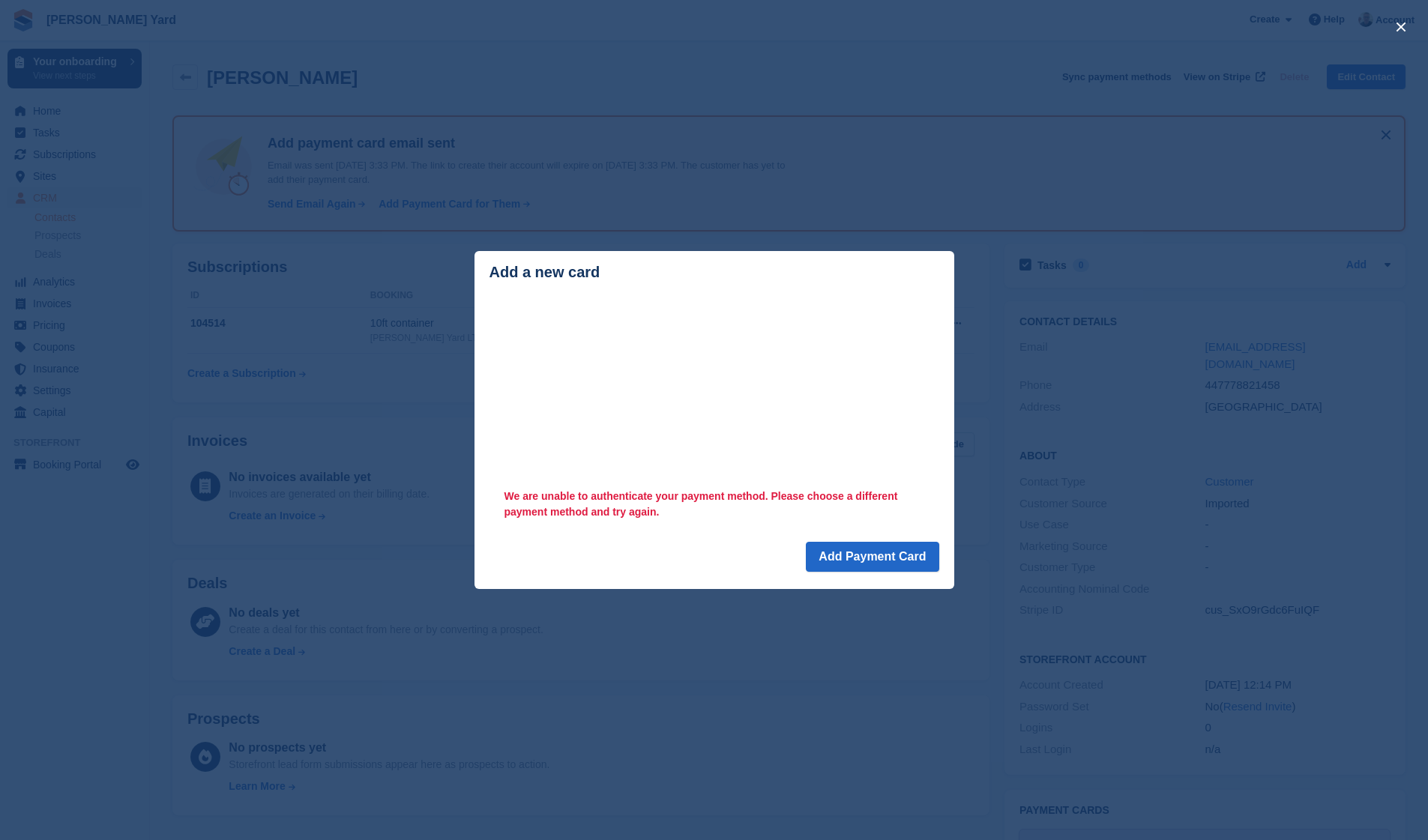
drag, startPoint x: 539, startPoint y: 276, endPoint x: 496, endPoint y: 276, distance: 43.0
click at [496, 276] on div "Add a new card" at bounding box center [715, 272] width 450 height 17
click at [452, 245] on div "close" at bounding box center [714, 420] width 1428 height 840
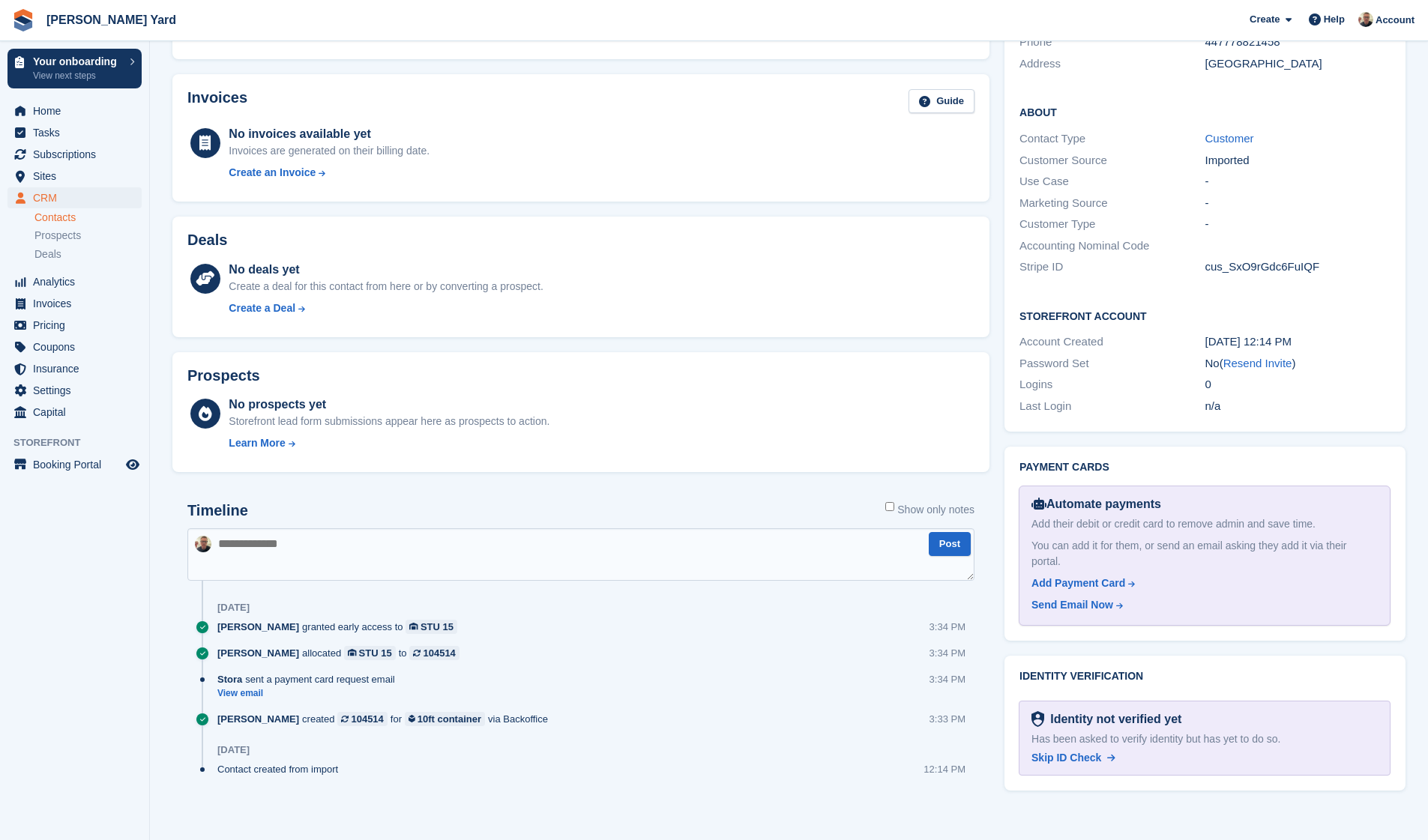
scroll to position [342, 0]
click at [1078, 752] on span "Skip ID Check" at bounding box center [1067, 758] width 70 height 12
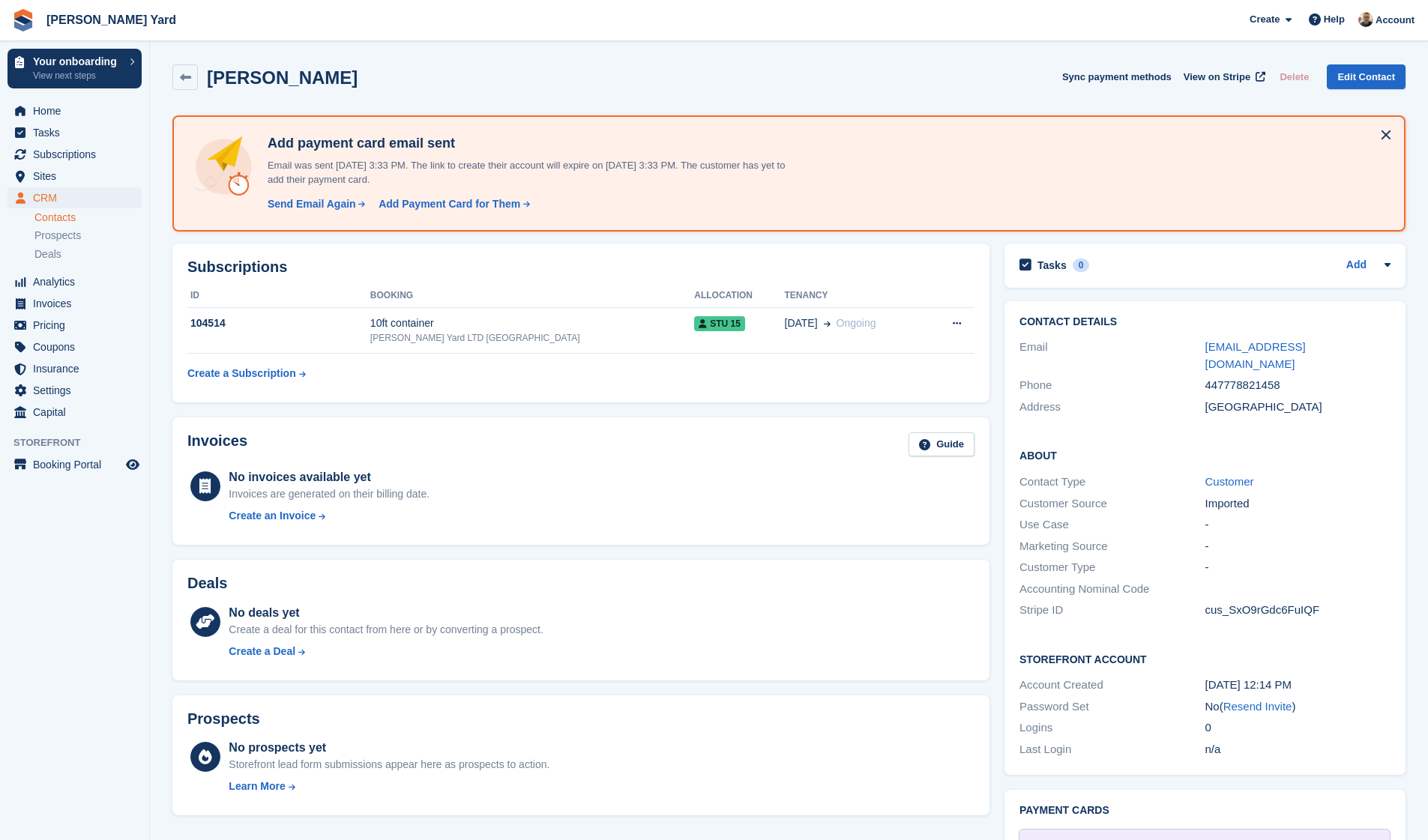
scroll to position [0, 0]
click at [62, 119] on span "Home" at bounding box center [78, 110] width 90 height 21
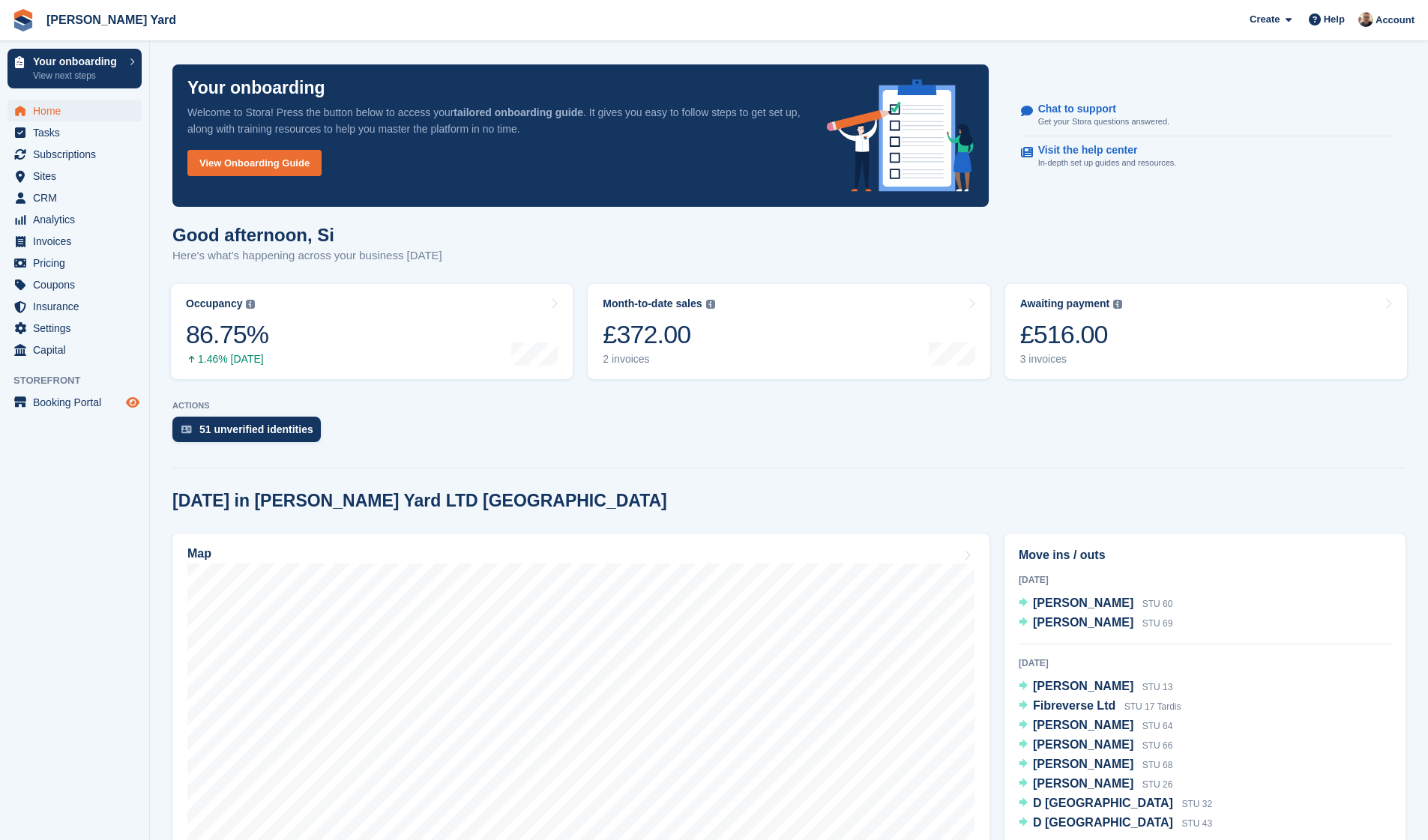
click at [132, 398] on icon "Preview store" at bounding box center [133, 402] width 14 height 12
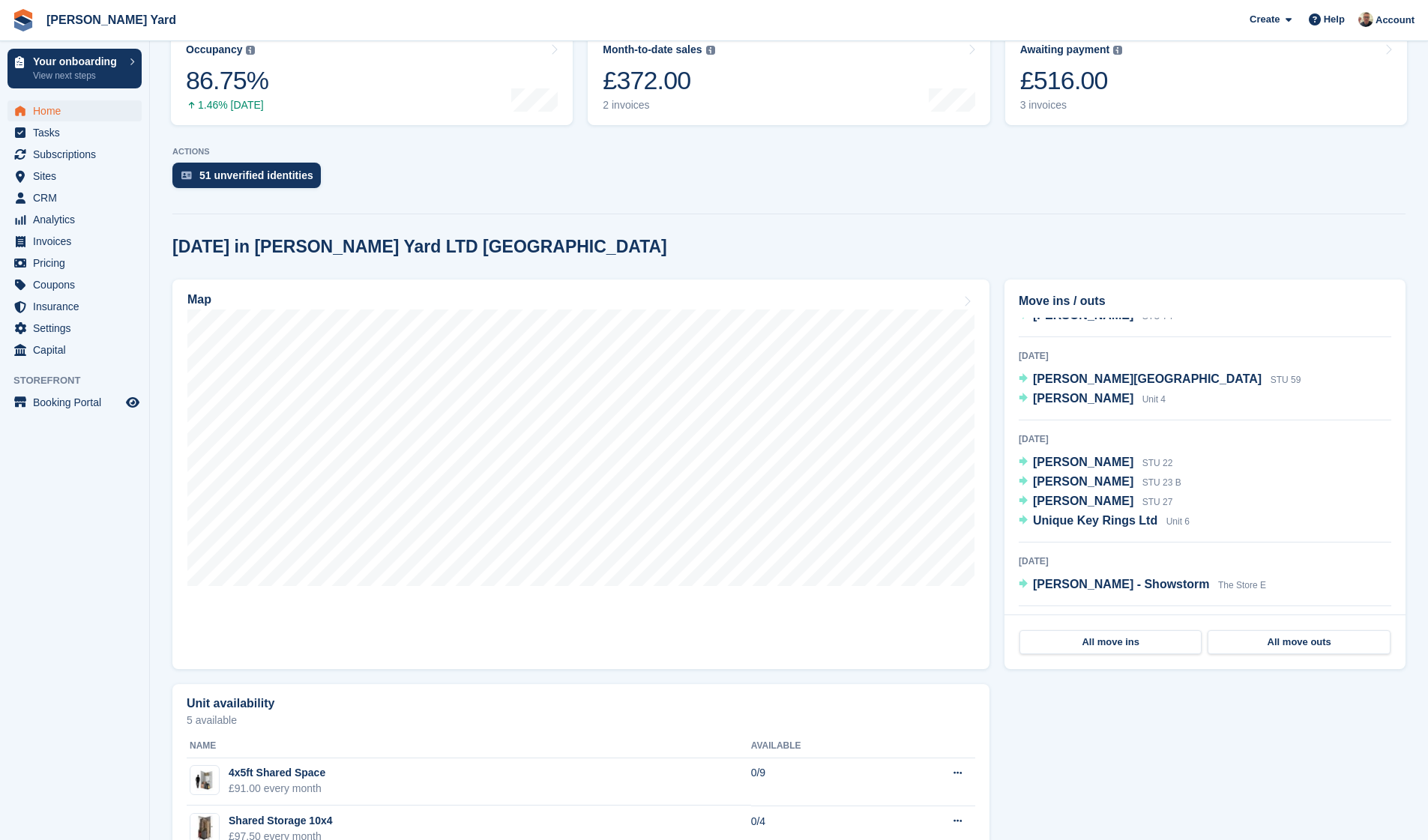
scroll to position [791, 0]
click at [1001, 11] on span "[PERSON_NAME] Yard Create Subscription Invoice Contact Deal Discount Page Help …" at bounding box center [714, 20] width 1428 height 41
click at [1079, 5] on span "[PERSON_NAME] Yard Create Subscription Invoice Contact Deal Discount Page Help …" at bounding box center [714, 20] width 1428 height 41
